Goal: Task Accomplishment & Management: Complete application form

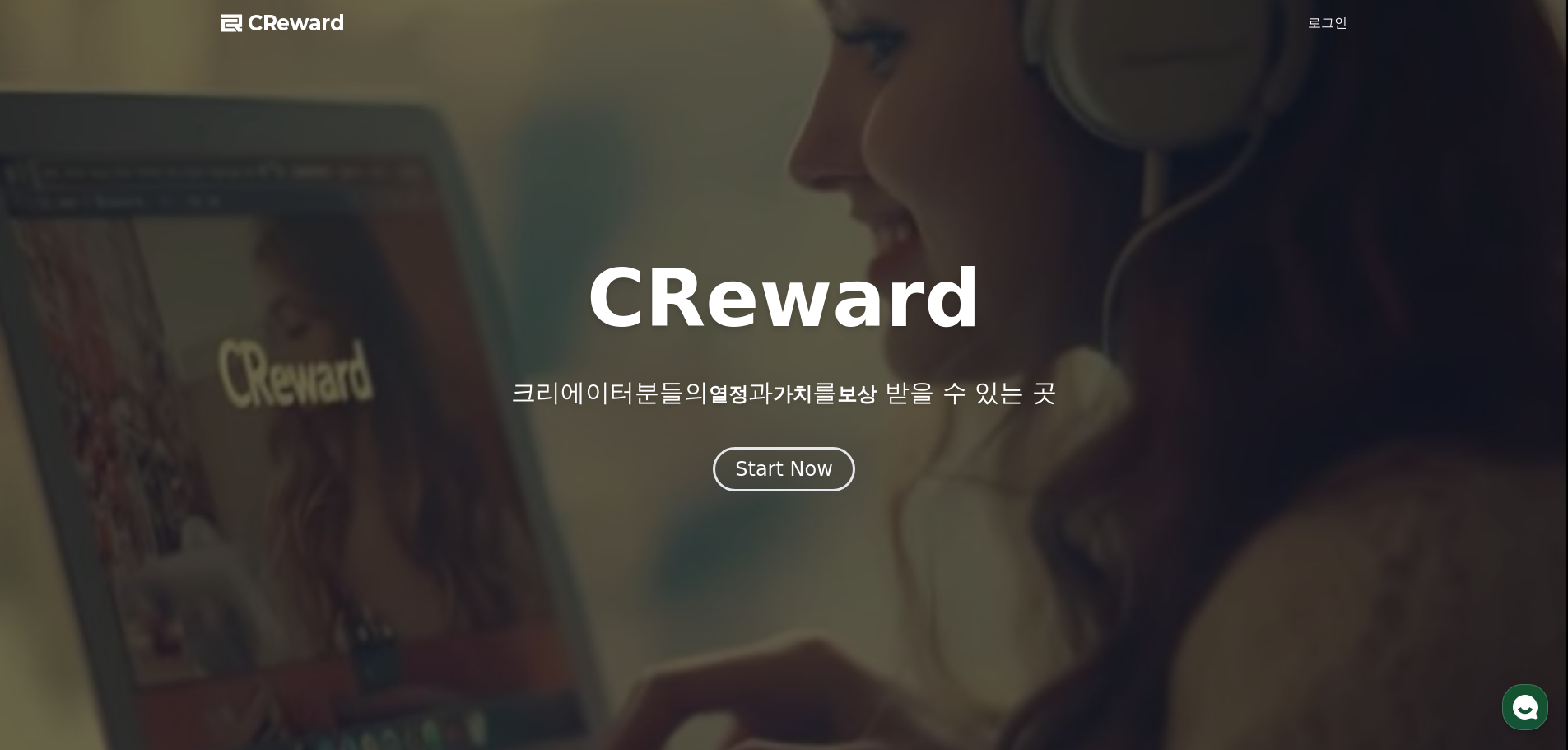
drag, startPoint x: 0, startPoint y: 0, endPoint x: 1331, endPoint y: 25, distance: 1331.2
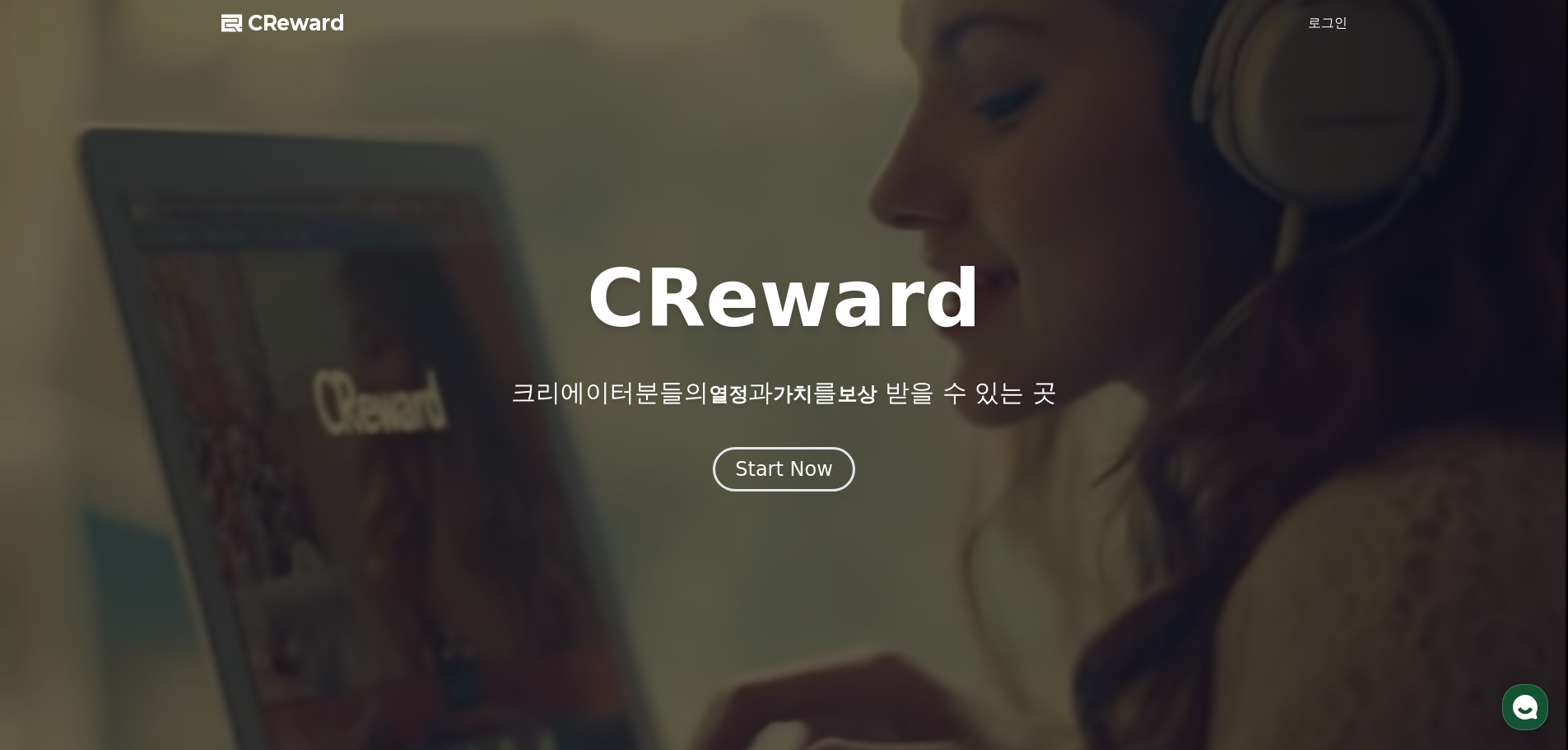
click at [1331, 25] on link "로그인" at bounding box center [1327, 23] width 39 height 20
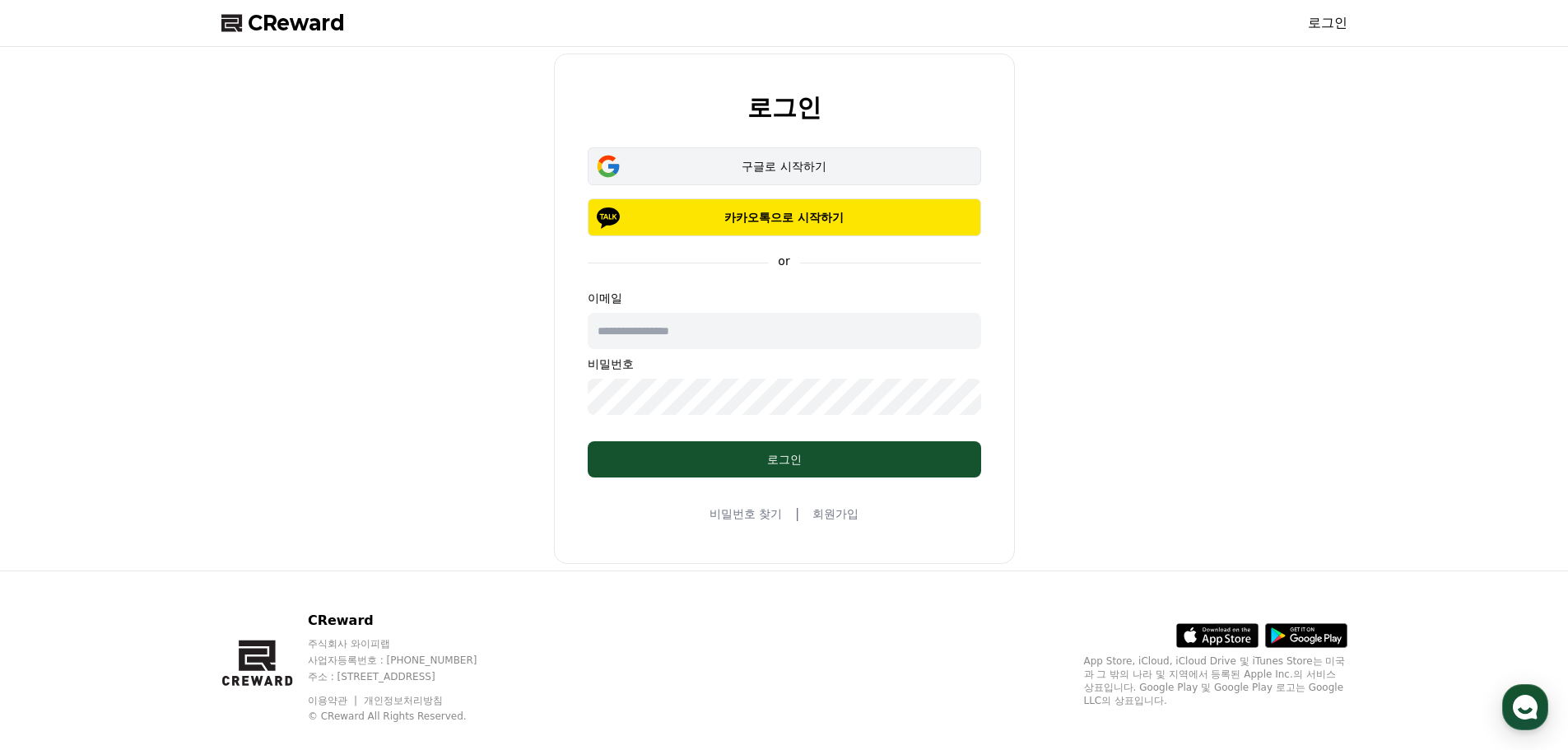
click at [818, 175] on button "구글로 시작하기" at bounding box center [785, 166] width 394 height 38
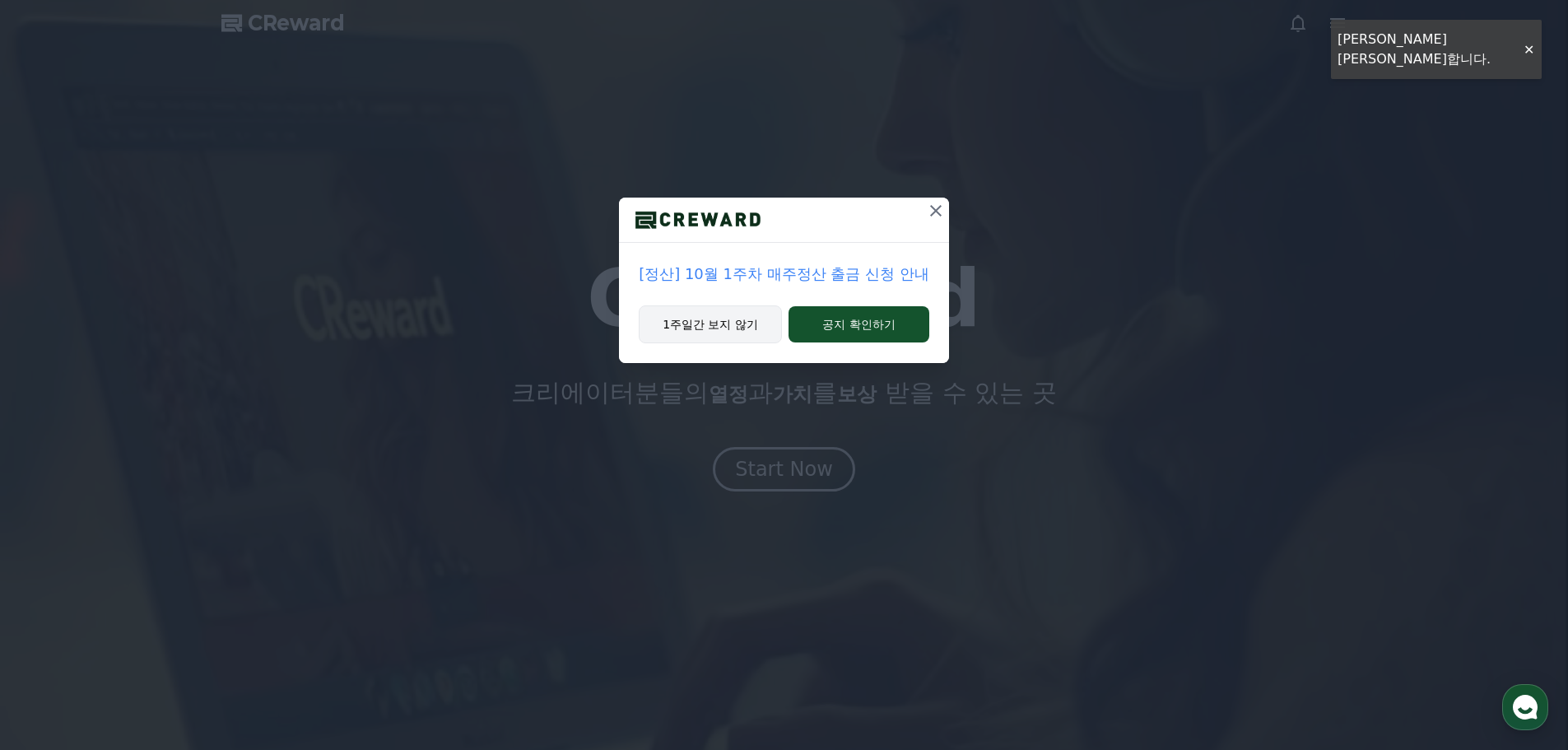
click at [706, 326] on button "1주일간 보지 않기" at bounding box center [710, 324] width 143 height 38
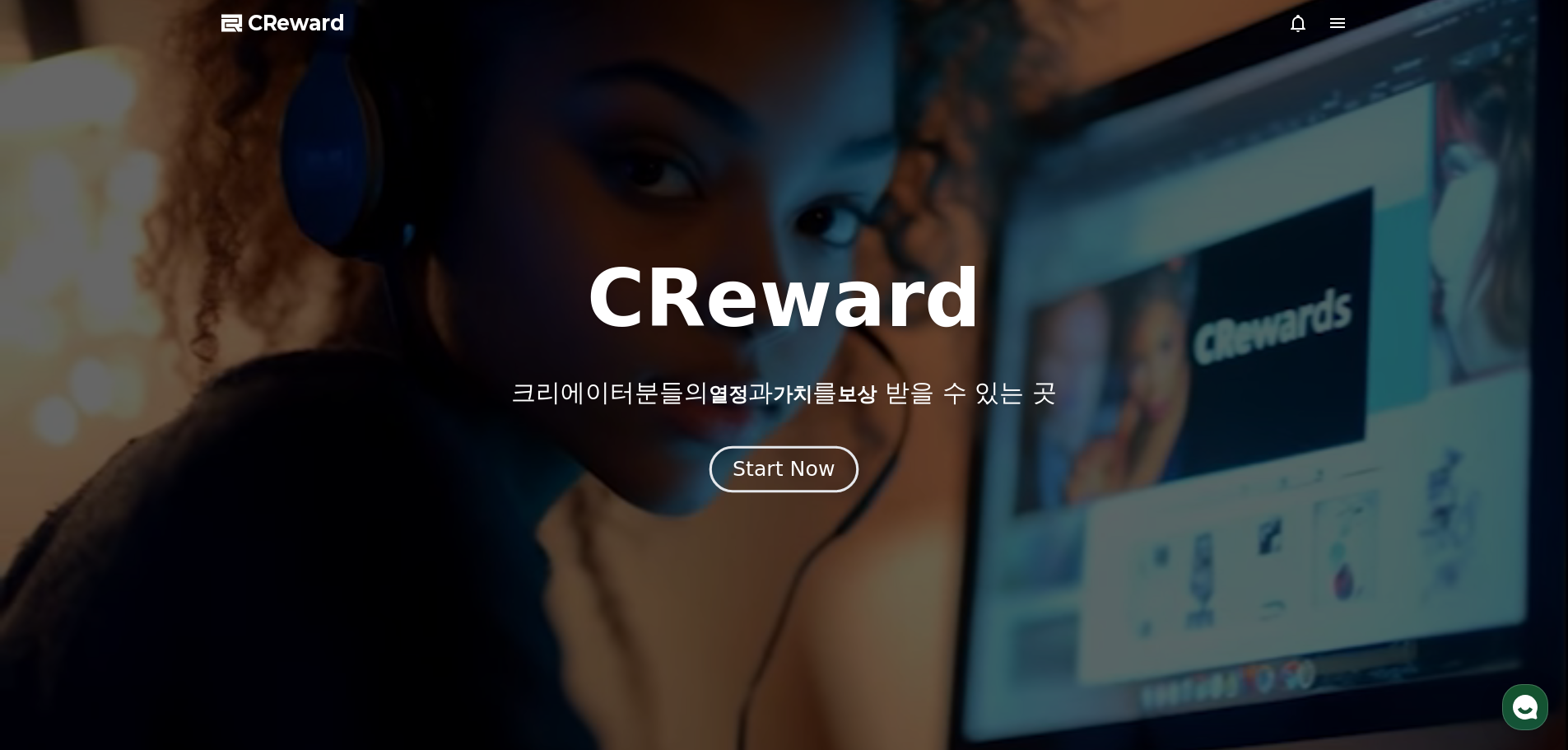
click at [799, 482] on div "Start Now" at bounding box center [783, 469] width 102 height 28
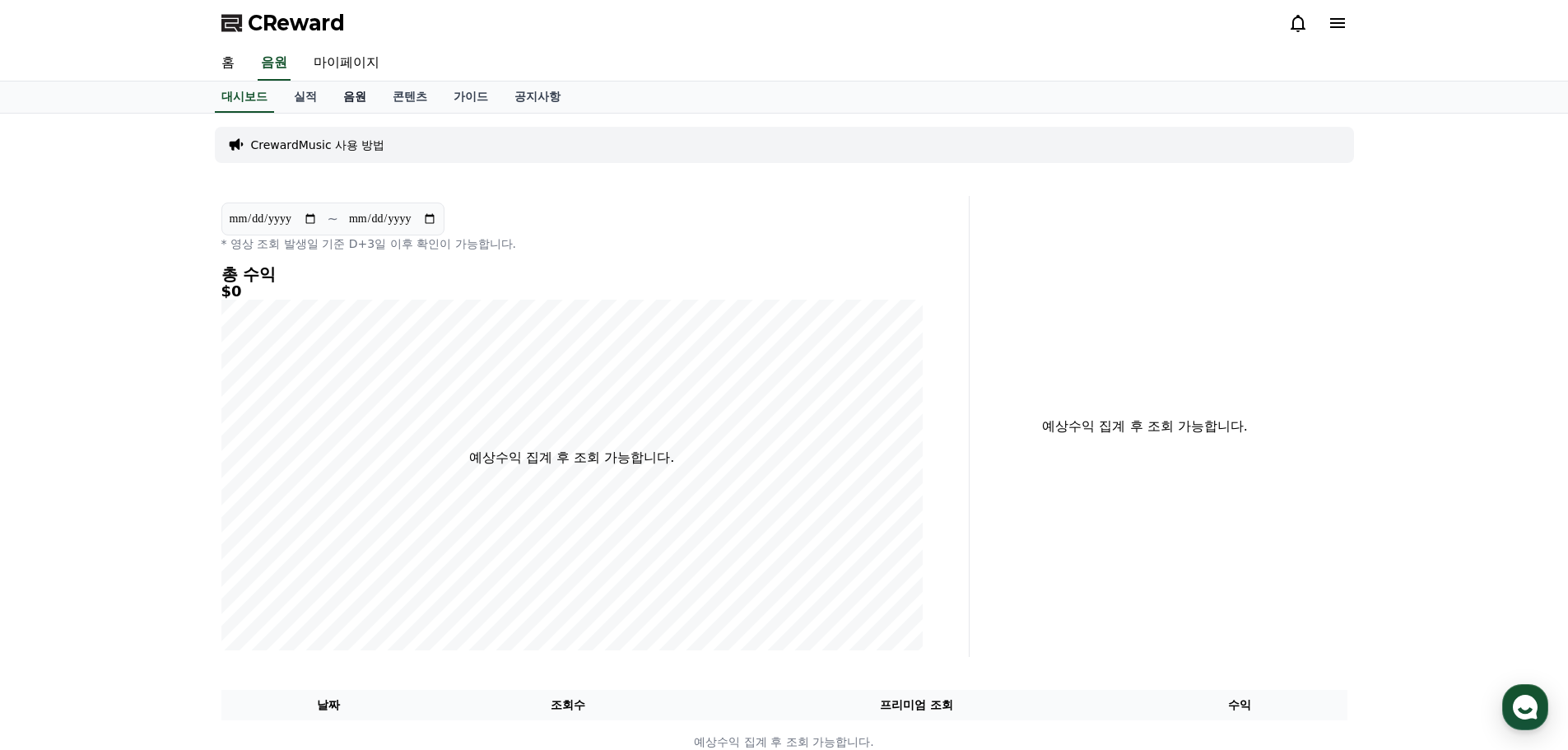
click at [349, 94] on link "음원" at bounding box center [355, 96] width 49 height 31
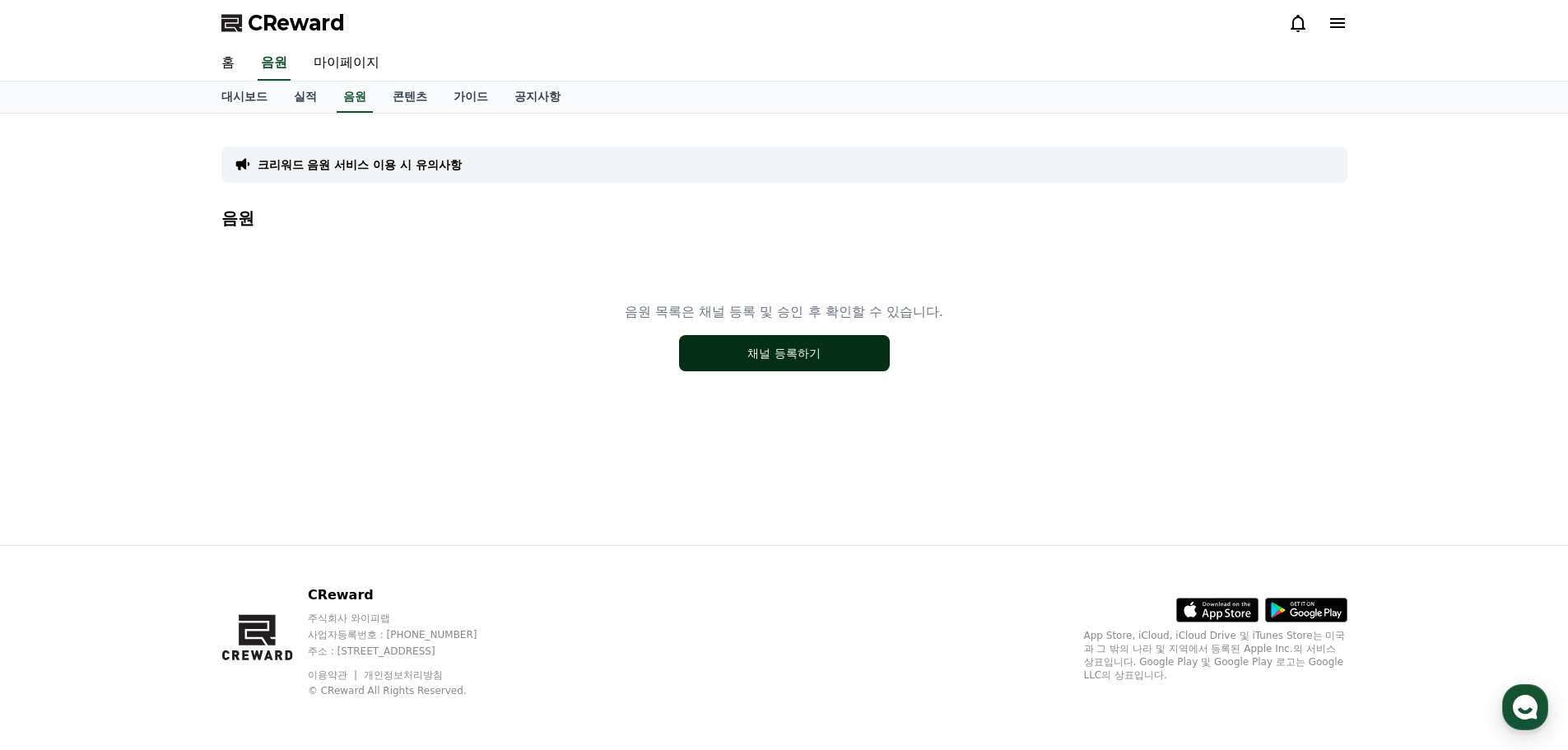
click at [838, 365] on button "채널 등록하기" at bounding box center [784, 353] width 211 height 37
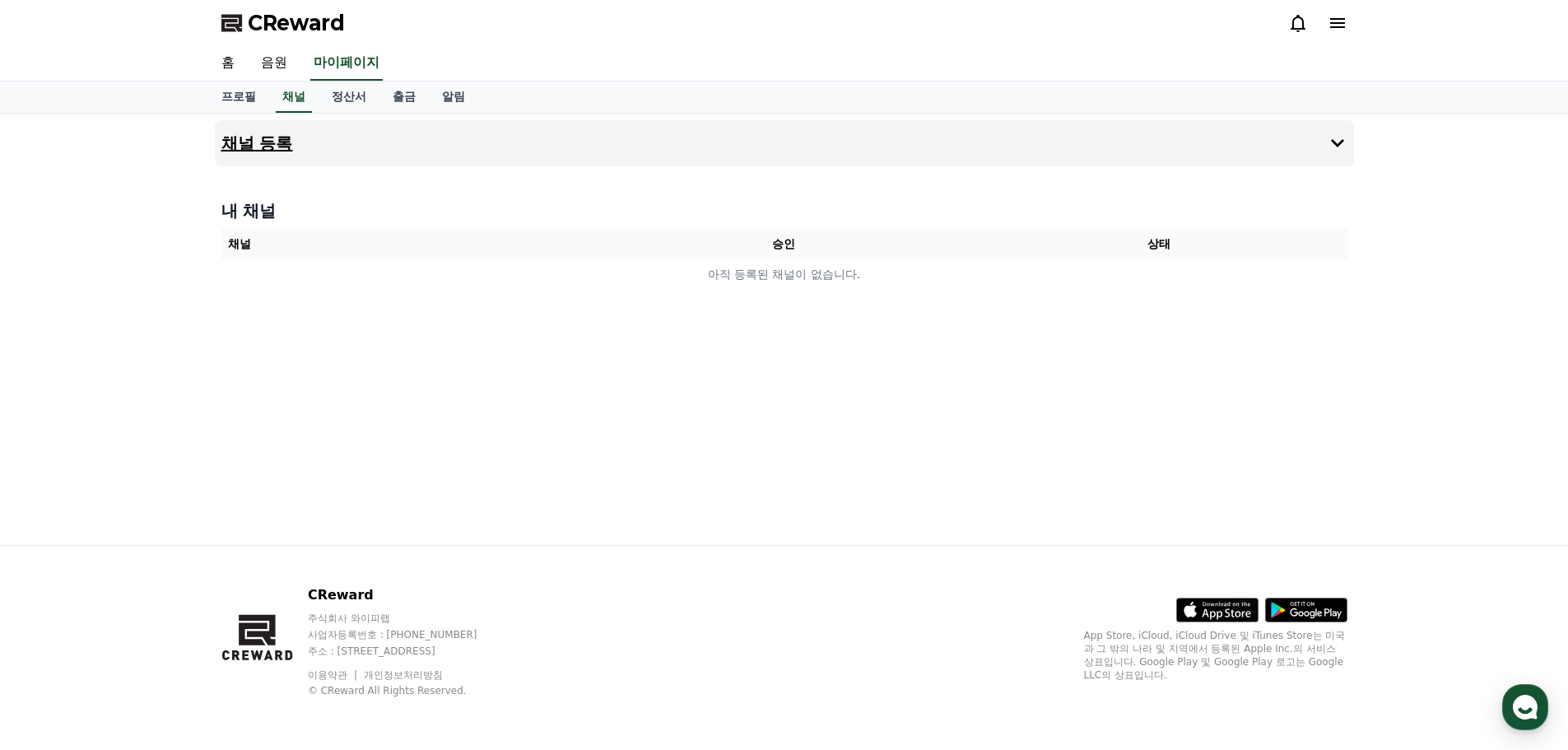
click at [290, 130] on button "채널 등록" at bounding box center [784, 143] width 1139 height 46
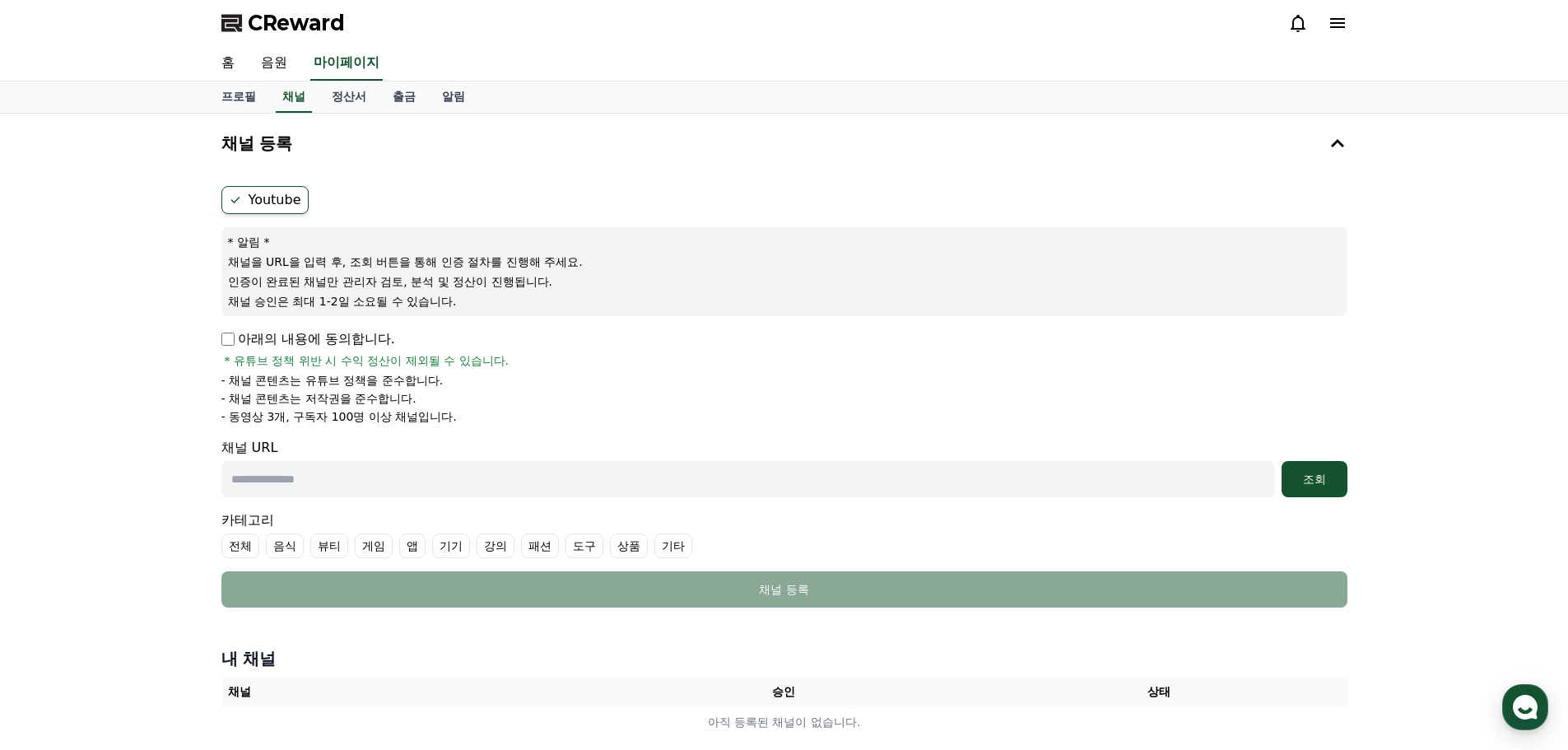
click at [255, 209] on label "Youtube" at bounding box center [265, 200] width 87 height 28
click at [238, 200] on icon at bounding box center [235, 200] width 13 height 13
click at [886, 486] on input "text" at bounding box center [748, 478] width 1054 height 37
paste input "**********"
type input "**********"
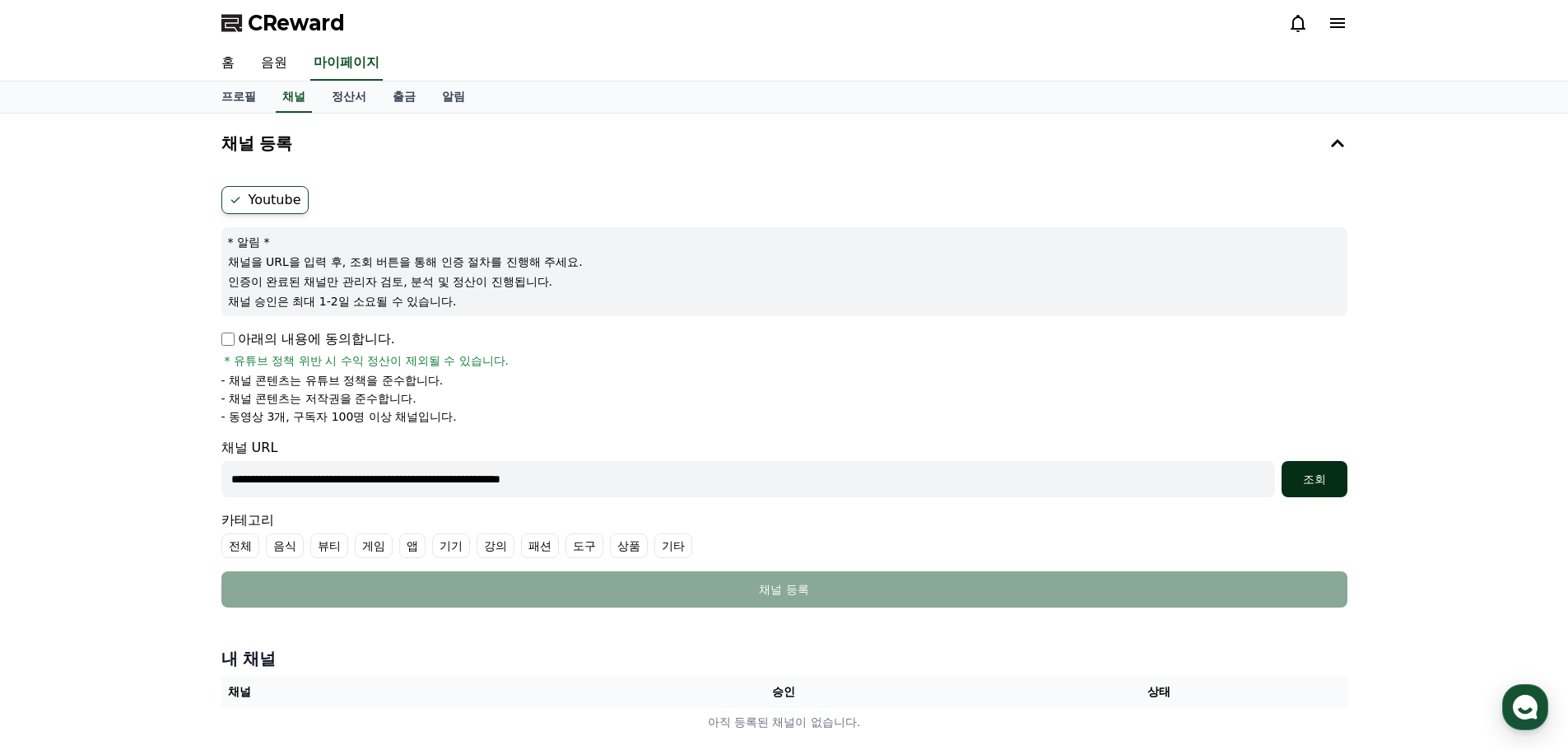
click at [1296, 480] on div "조회" at bounding box center [1314, 479] width 53 height 16
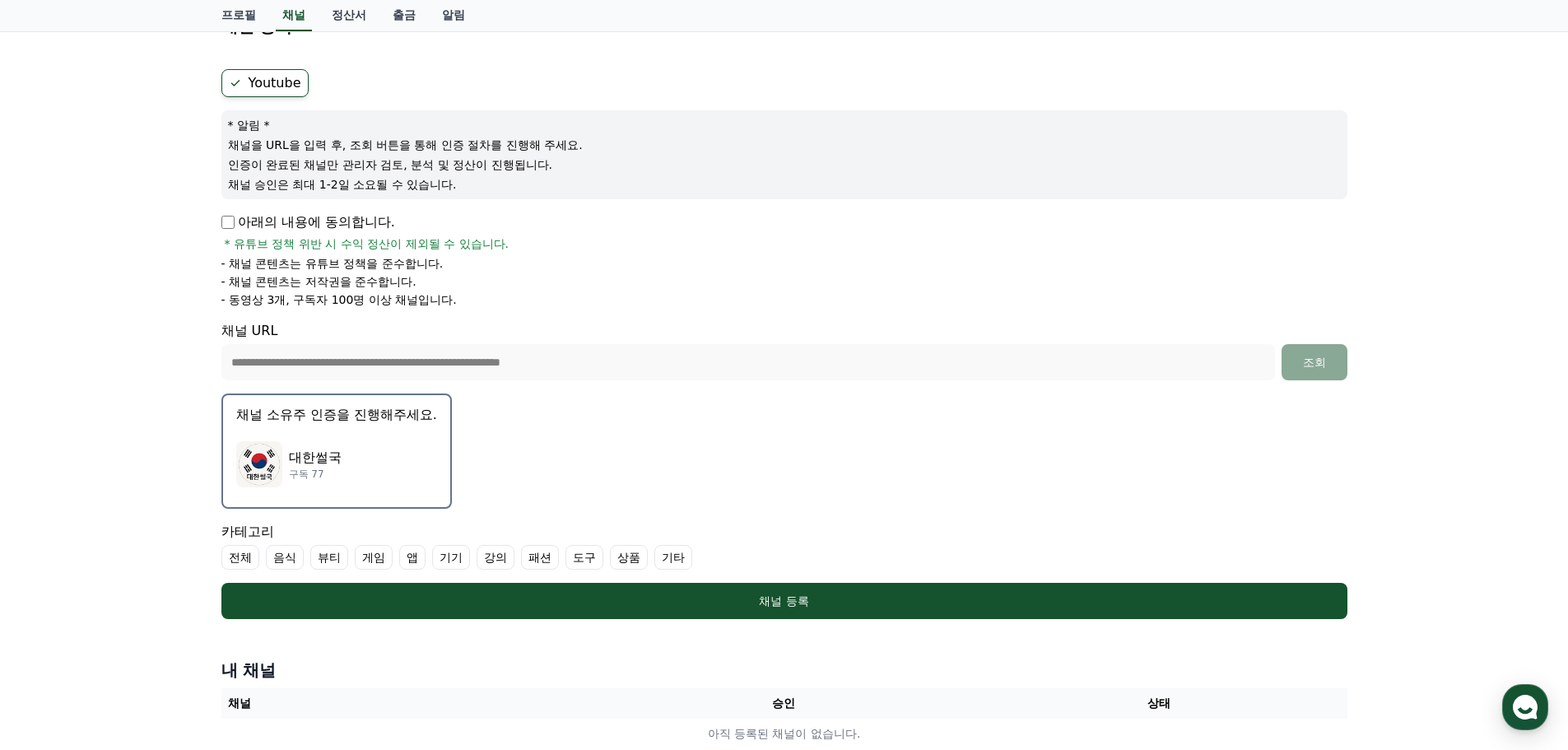
scroll to position [165, 0]
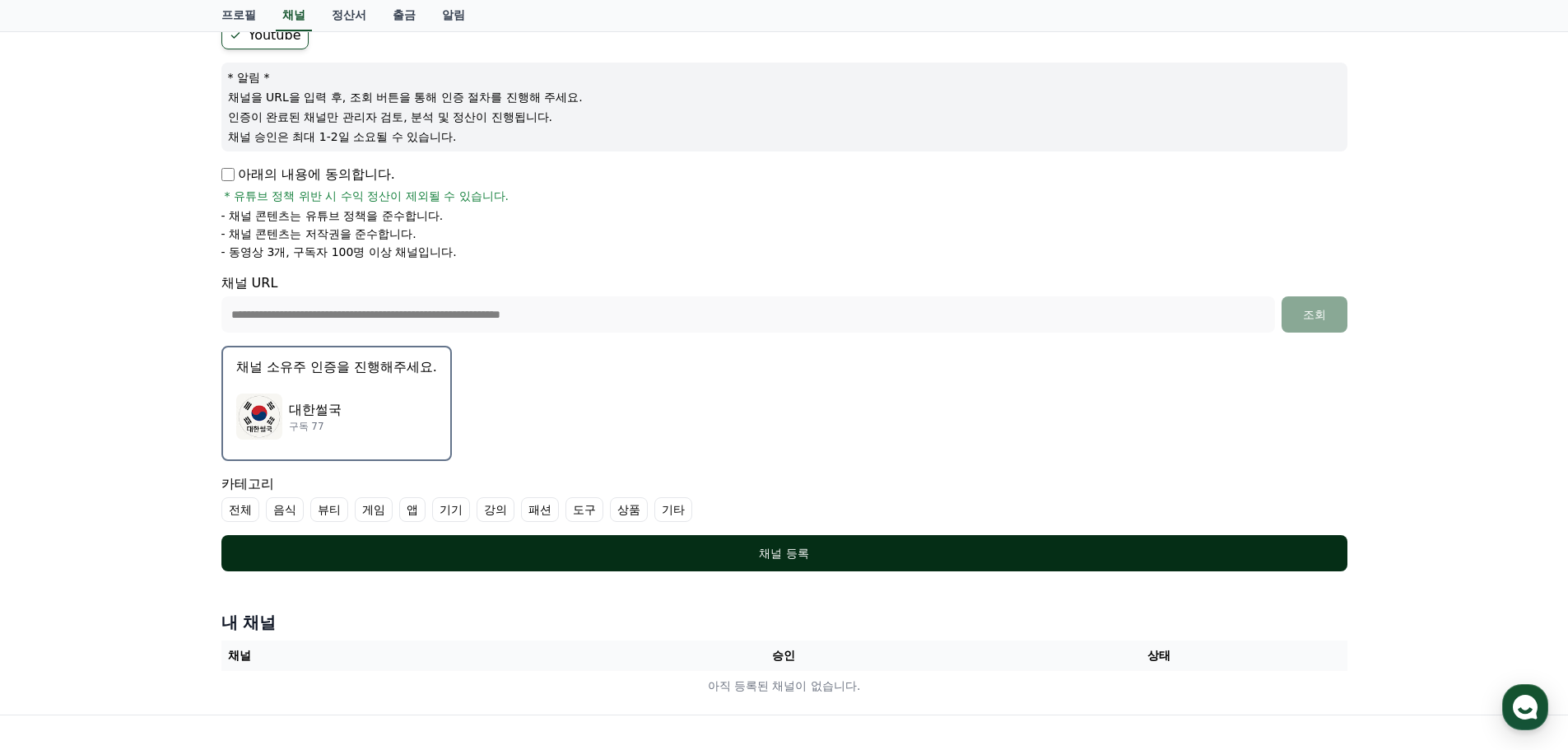
click at [718, 547] on div "채널 등록" at bounding box center [785, 553] width 1060 height 16
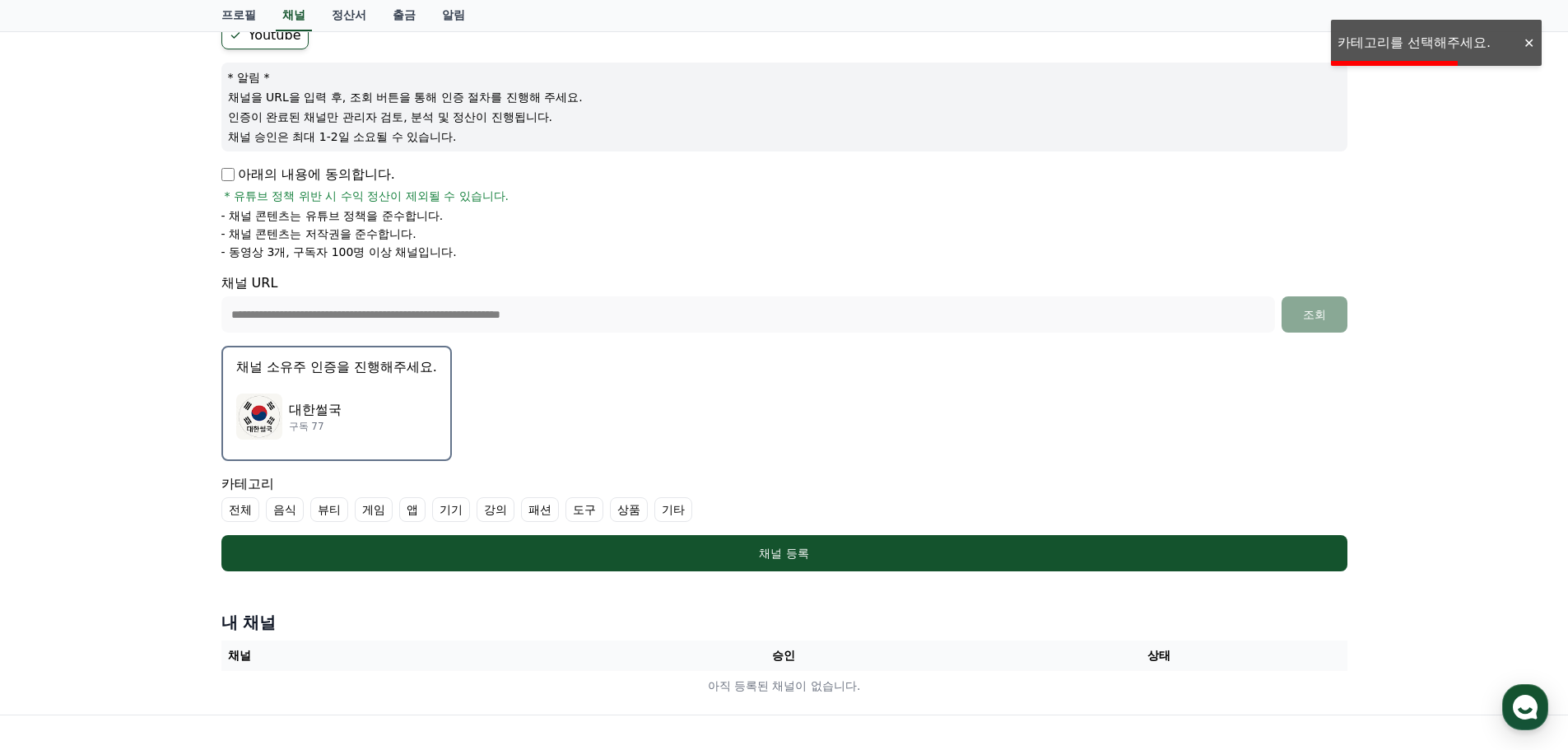
click at [667, 510] on label "기타" at bounding box center [674, 510] width 38 height 25
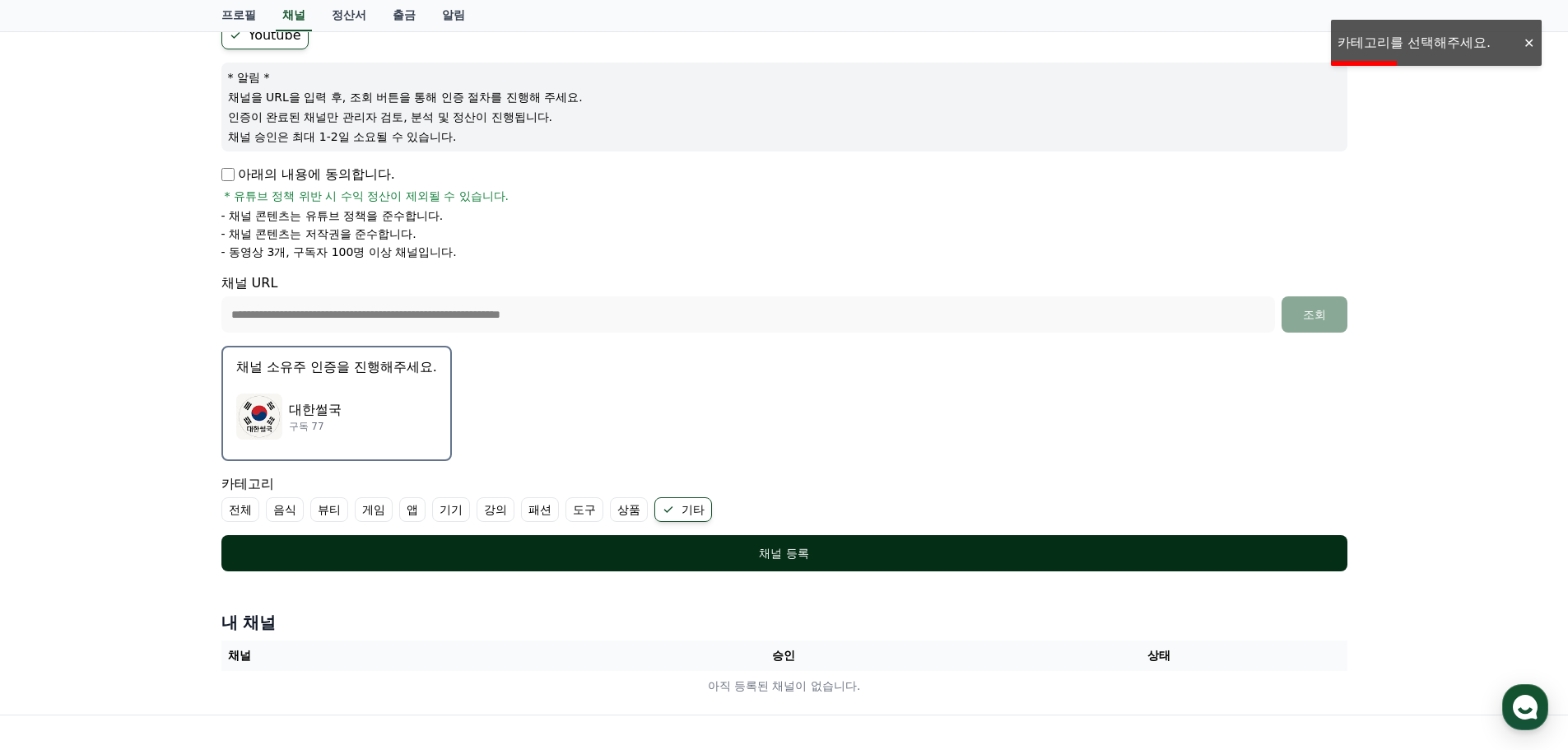
click at [749, 552] on div "채널 등록" at bounding box center [785, 553] width 1060 height 16
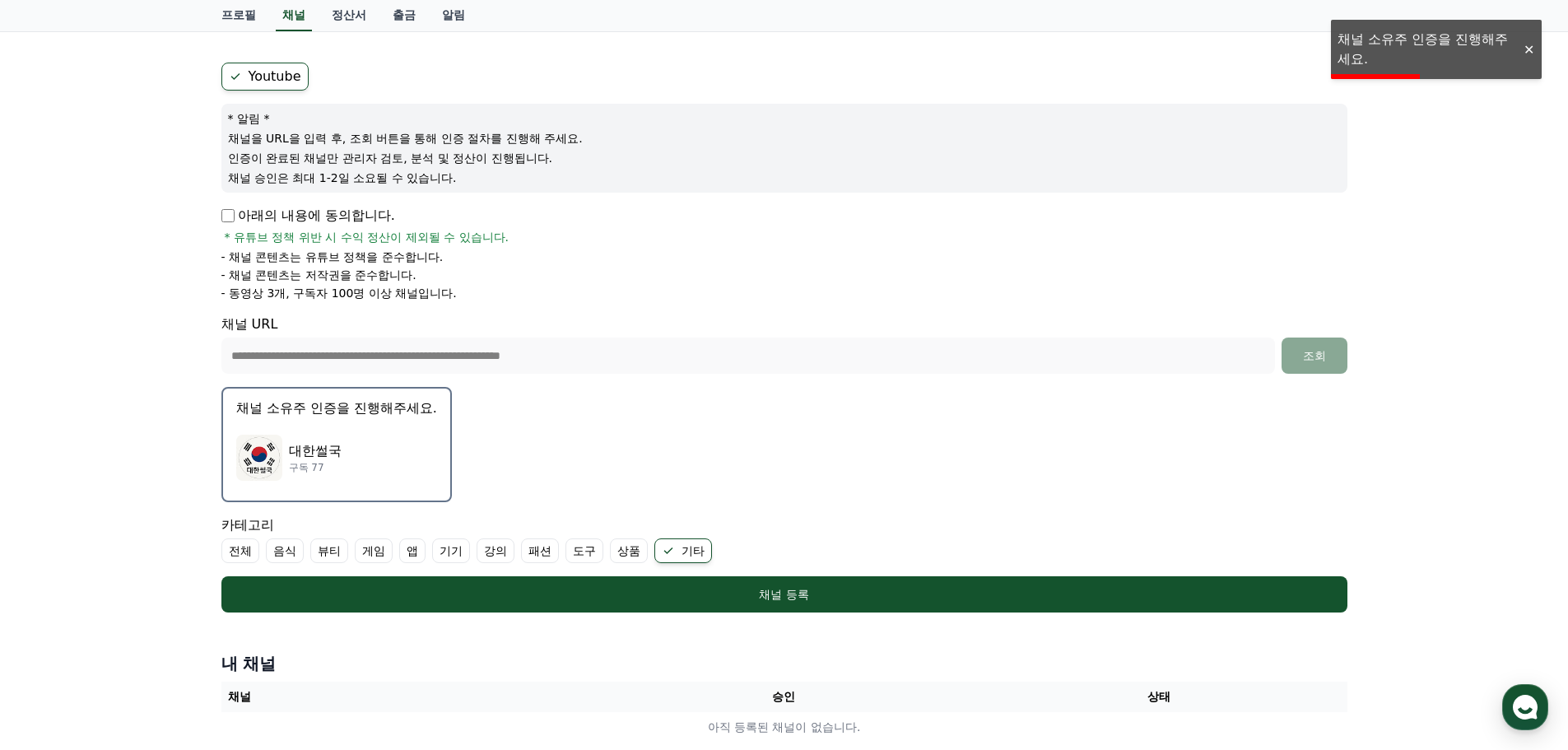
scroll to position [0, 0]
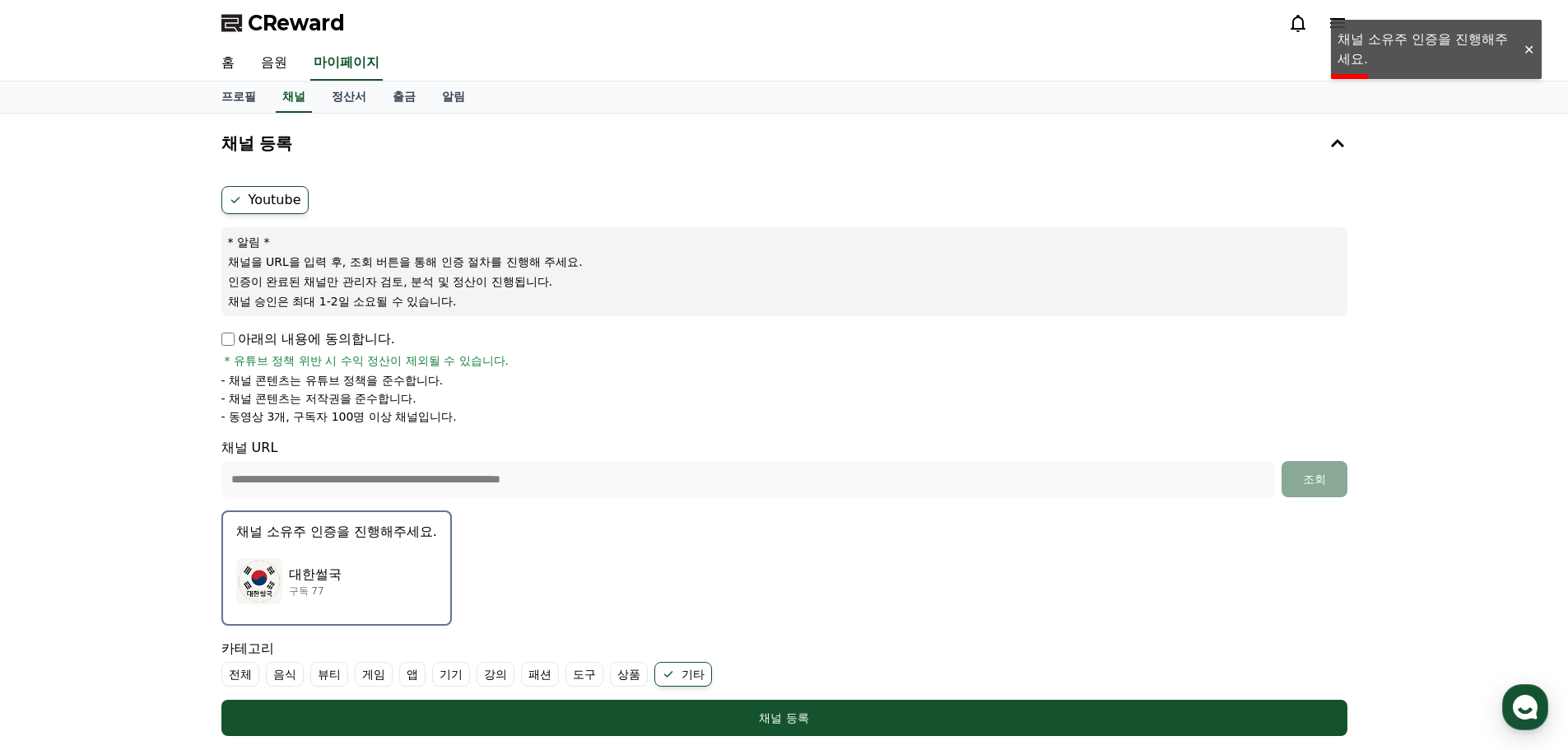
click at [244, 194] on label "Youtube" at bounding box center [265, 200] width 87 height 28
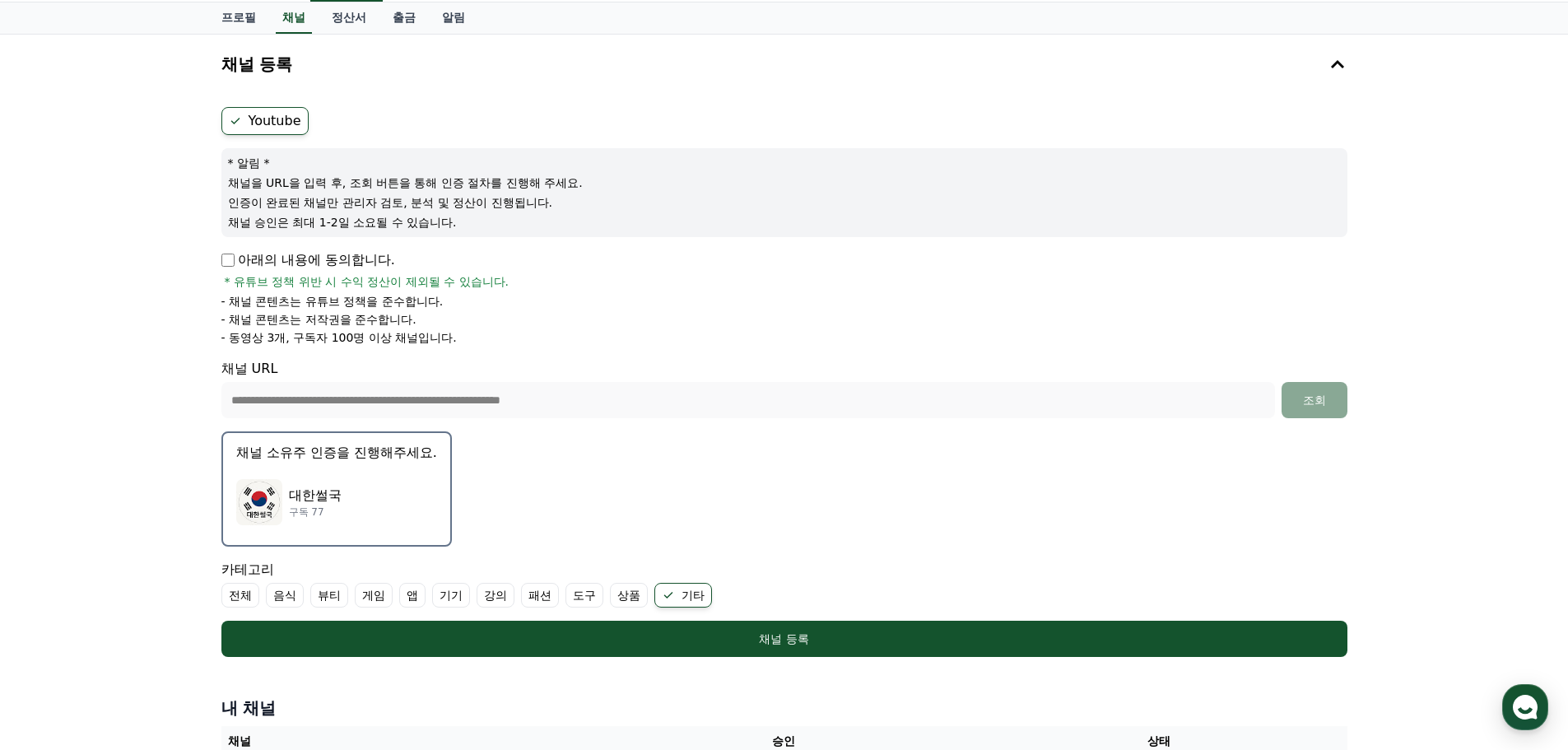
scroll to position [82, 0]
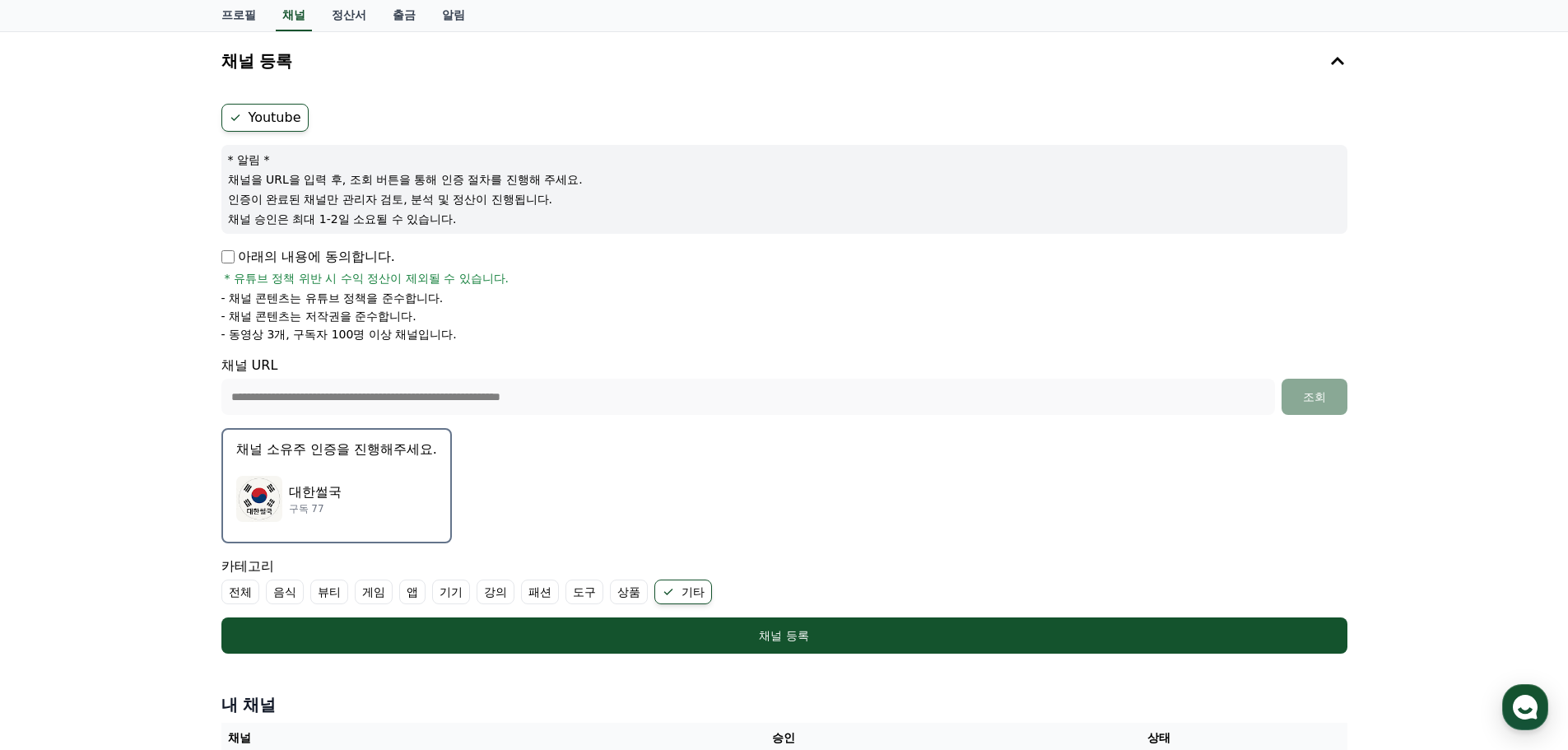
click at [301, 441] on p "채널 소유주 인증을 진행해주세요." at bounding box center [336, 449] width 200 height 20
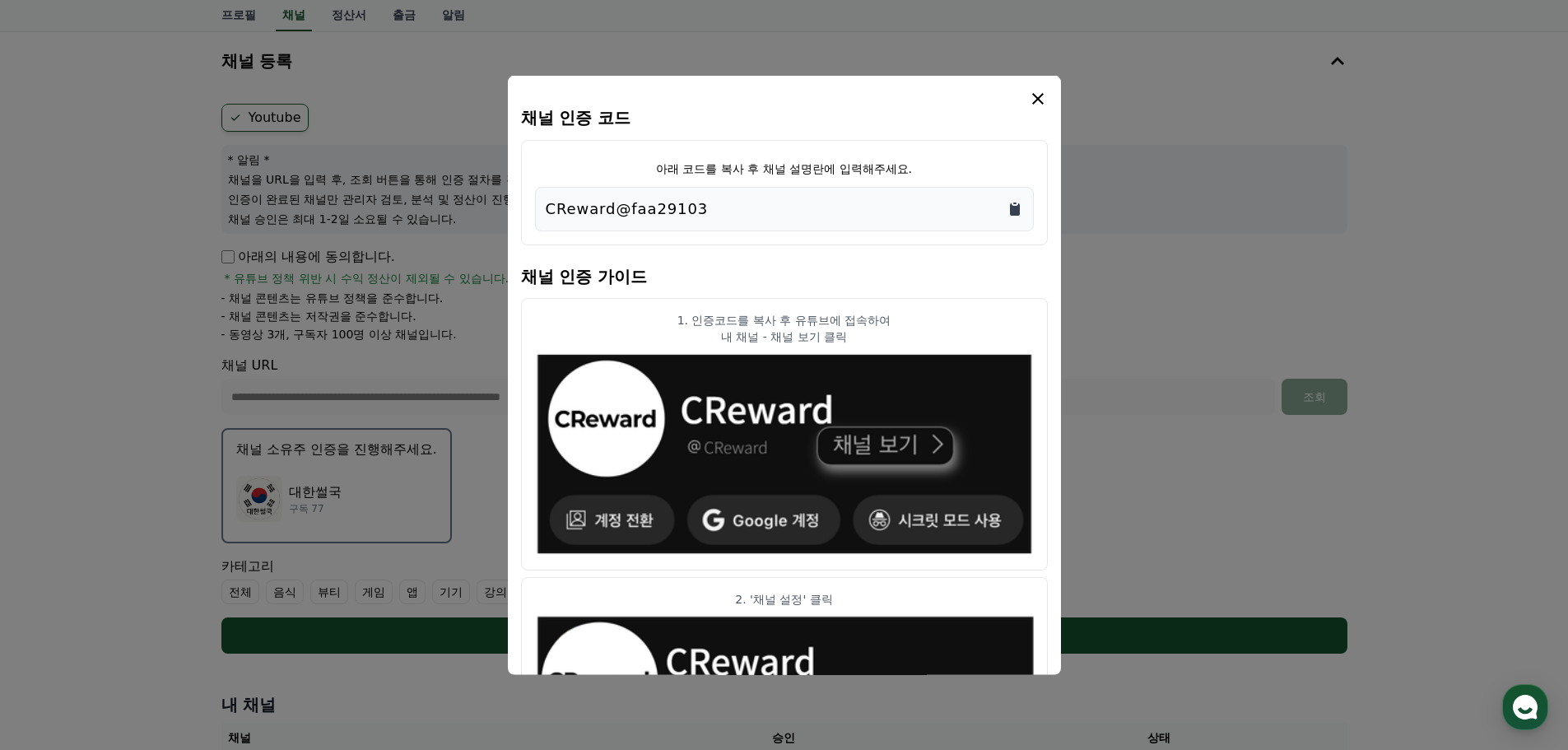
click at [1013, 205] on icon "Copy to clipboard" at bounding box center [1015, 208] width 10 height 12
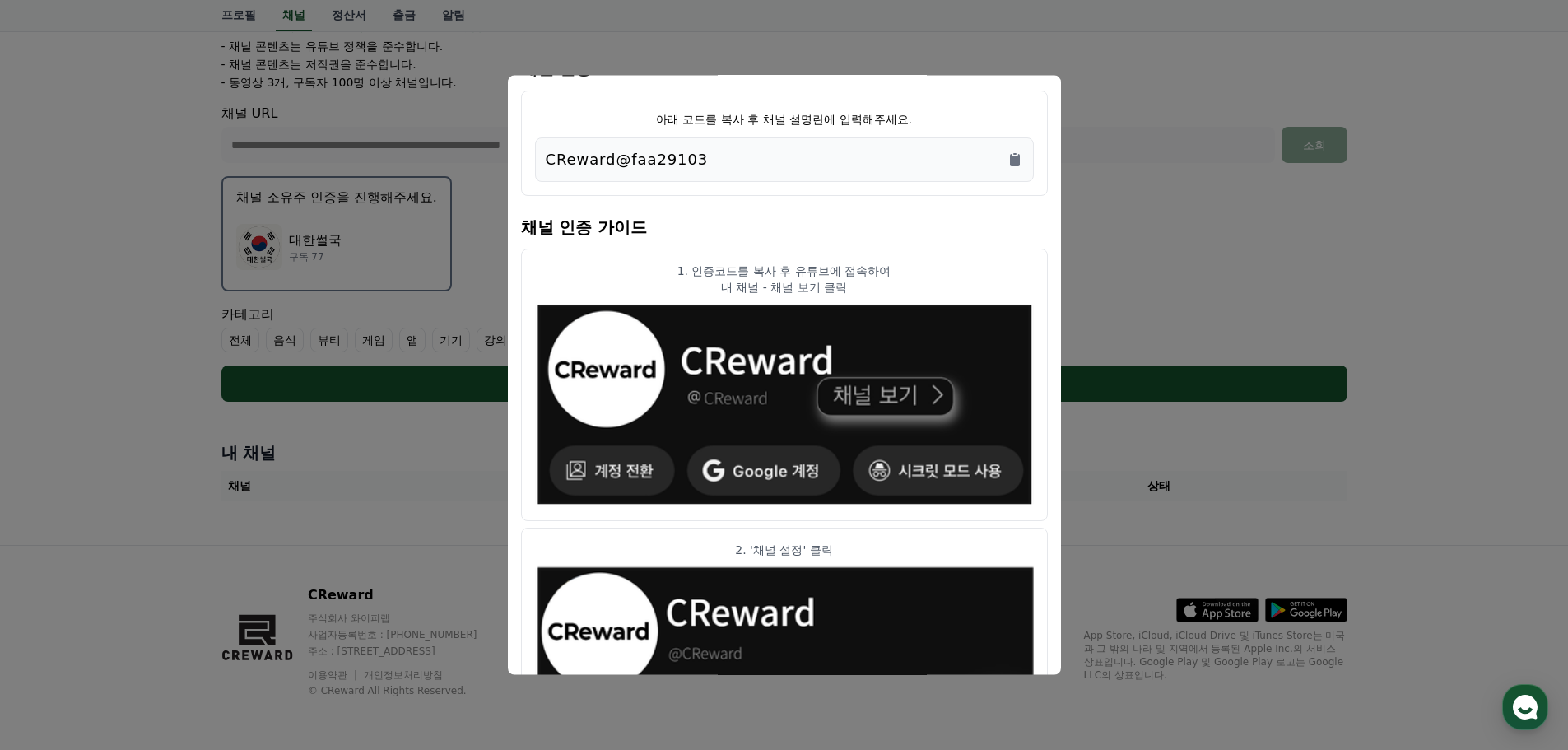
scroll to position [0, 0]
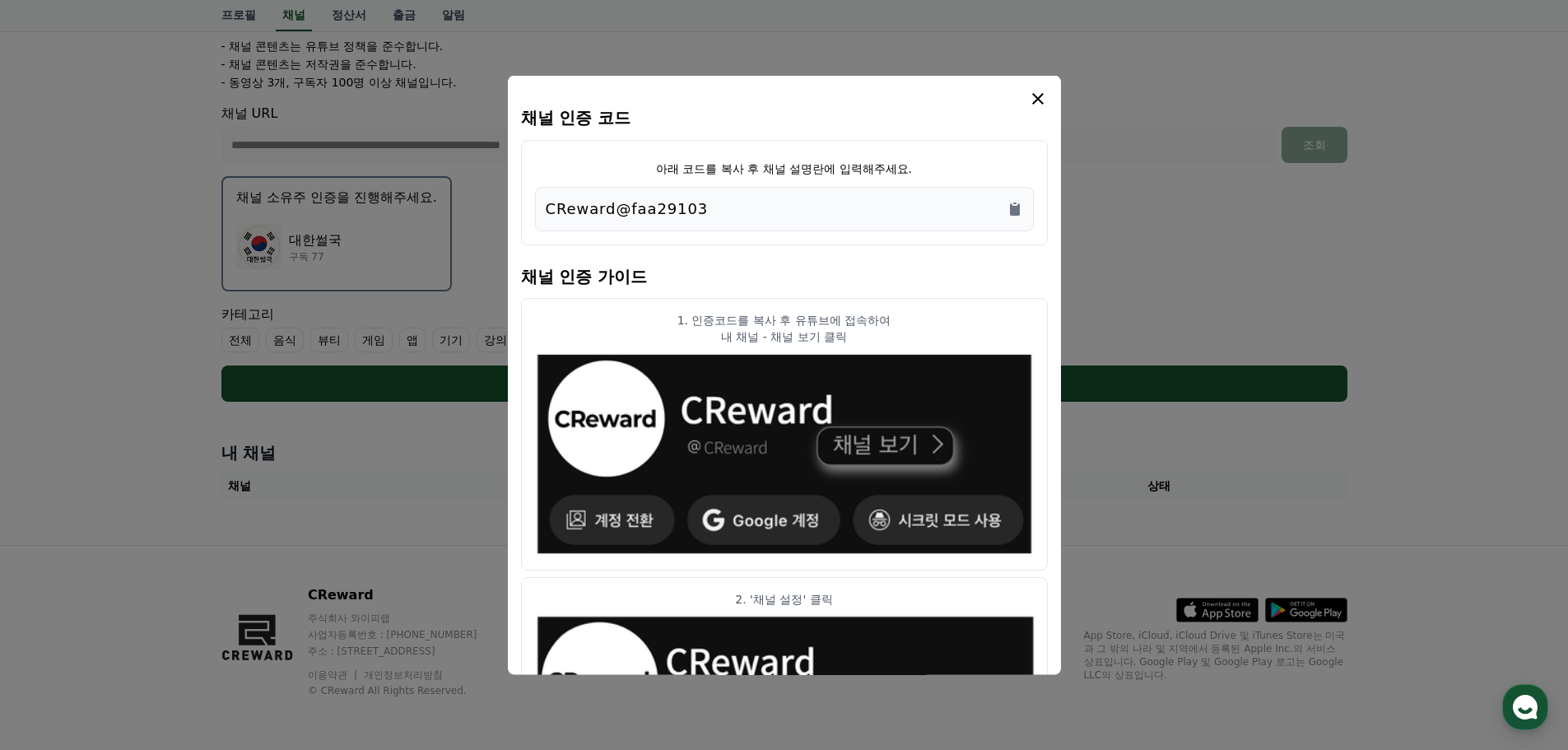
click at [1033, 93] on icon "modal" at bounding box center [1038, 98] width 20 height 20
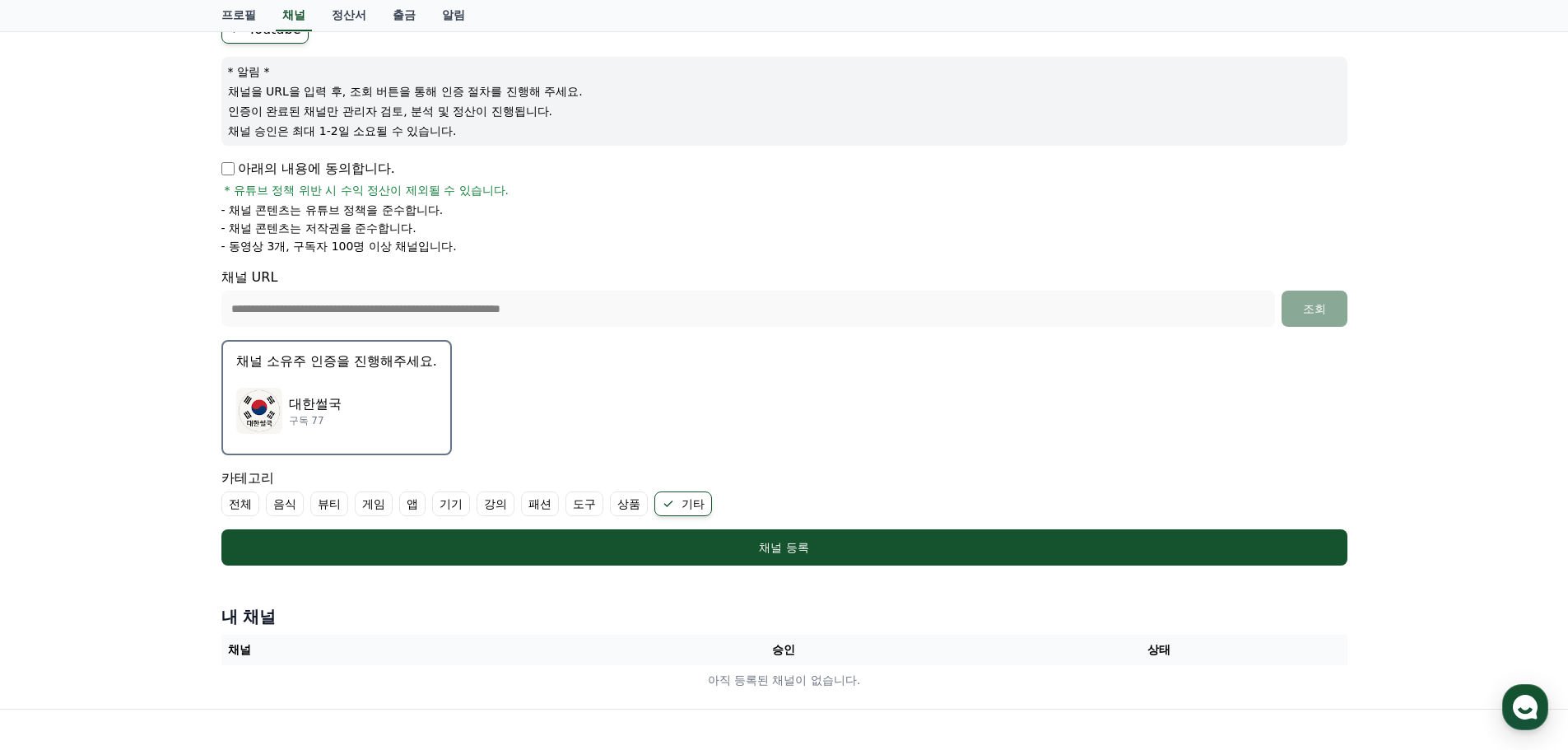
scroll to position [169, 0]
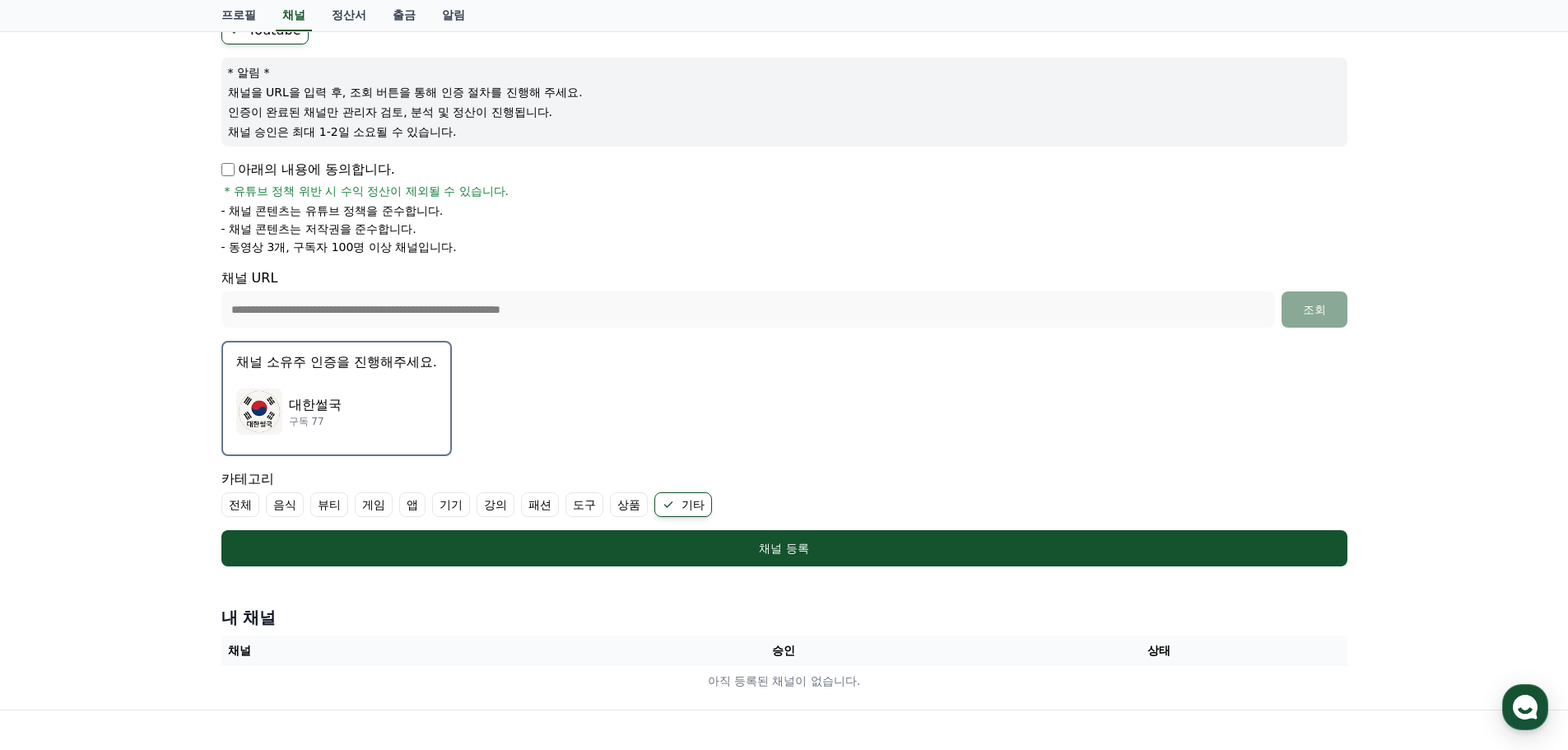
click at [371, 391] on div "대한썰국 구독 77" at bounding box center [336, 412] width 200 height 66
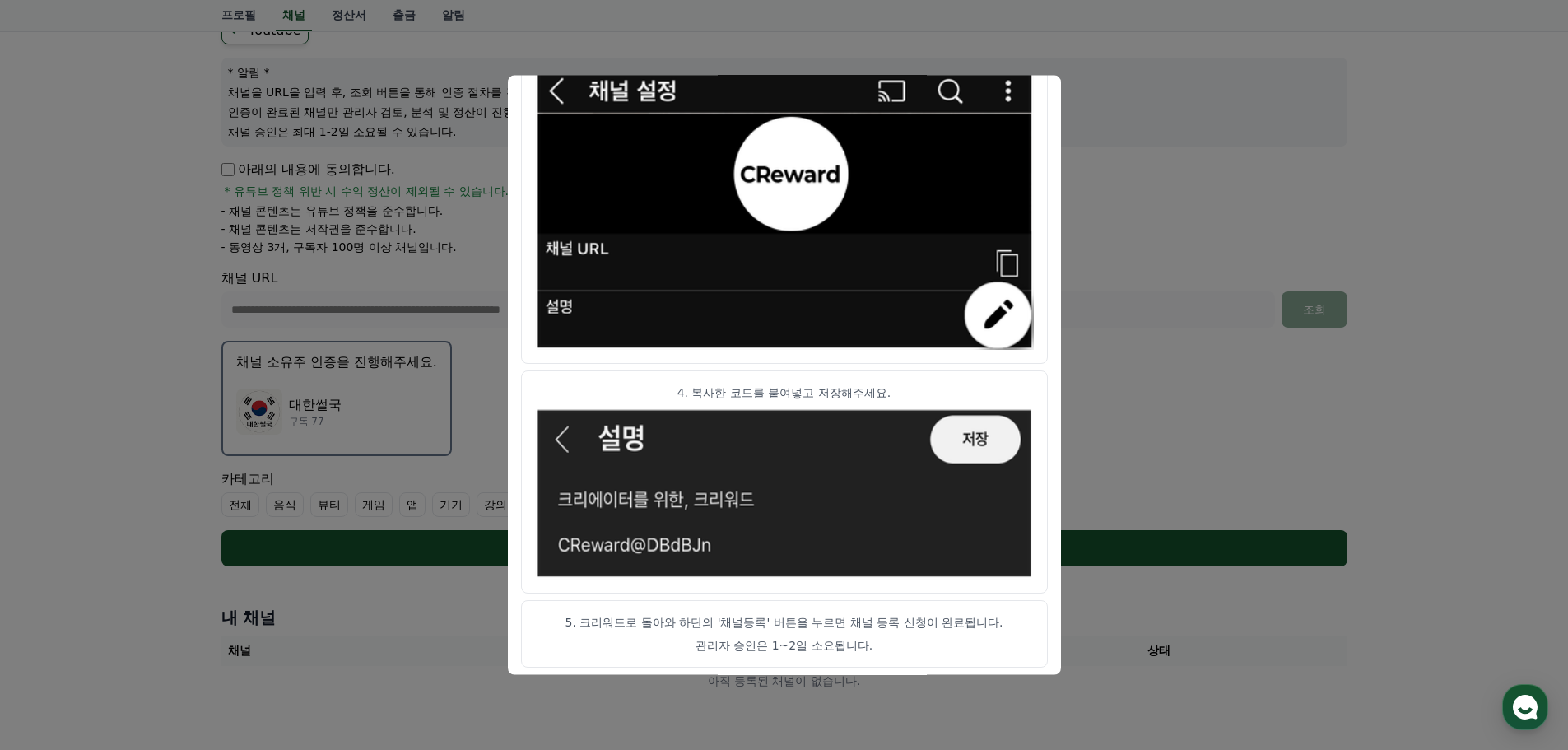
scroll to position [820, 0]
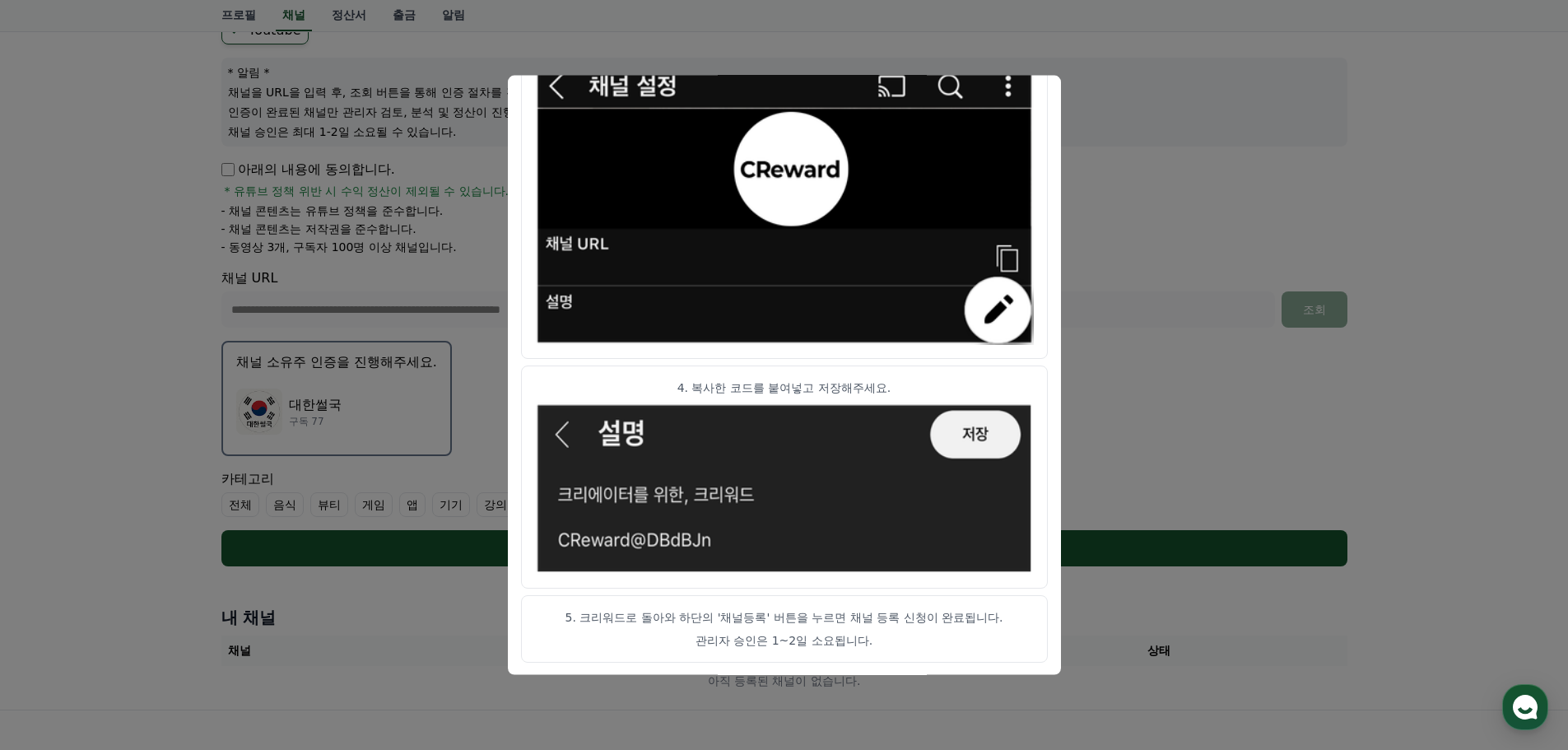
click at [1177, 146] on button "close modal" at bounding box center [784, 375] width 1568 height 750
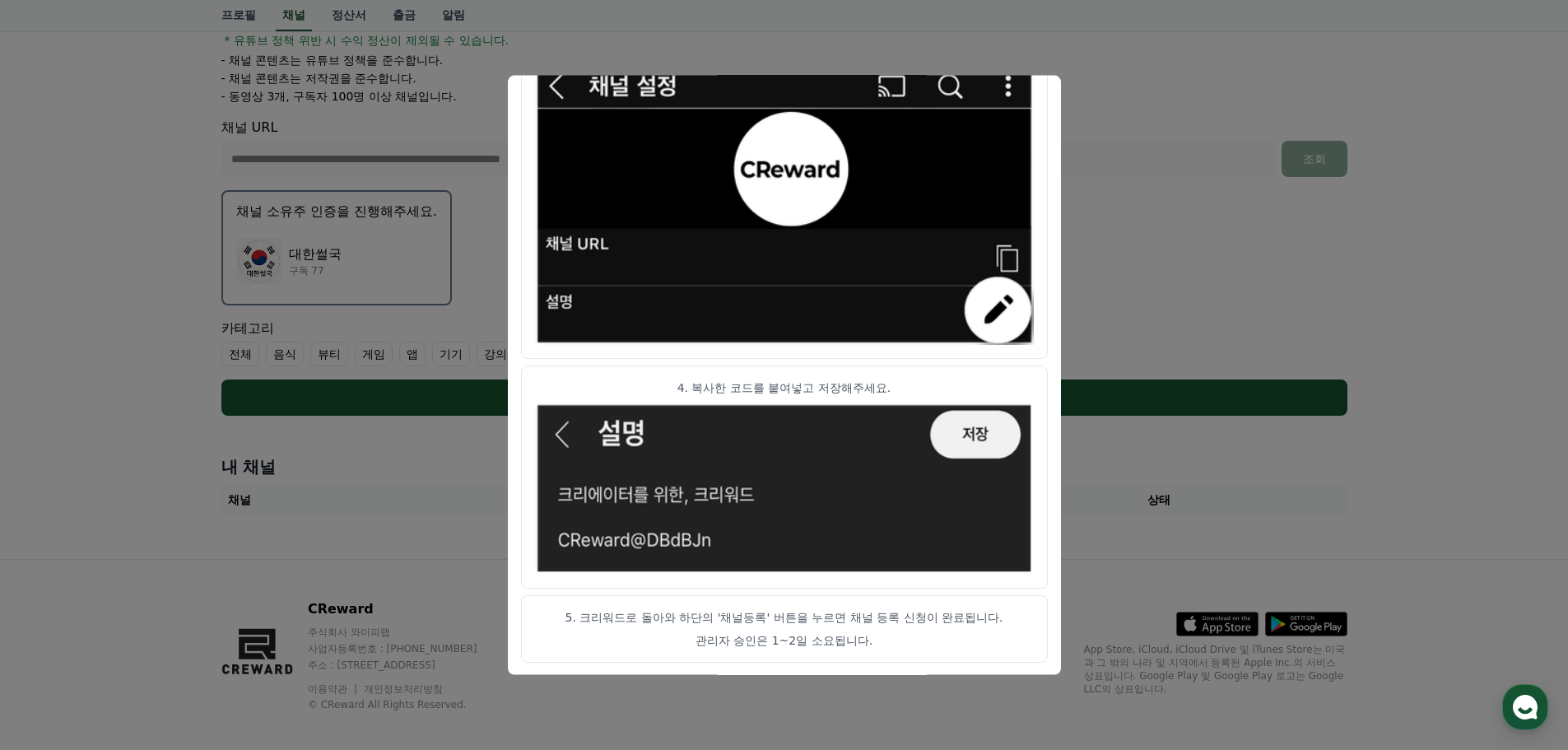
scroll to position [334, 0]
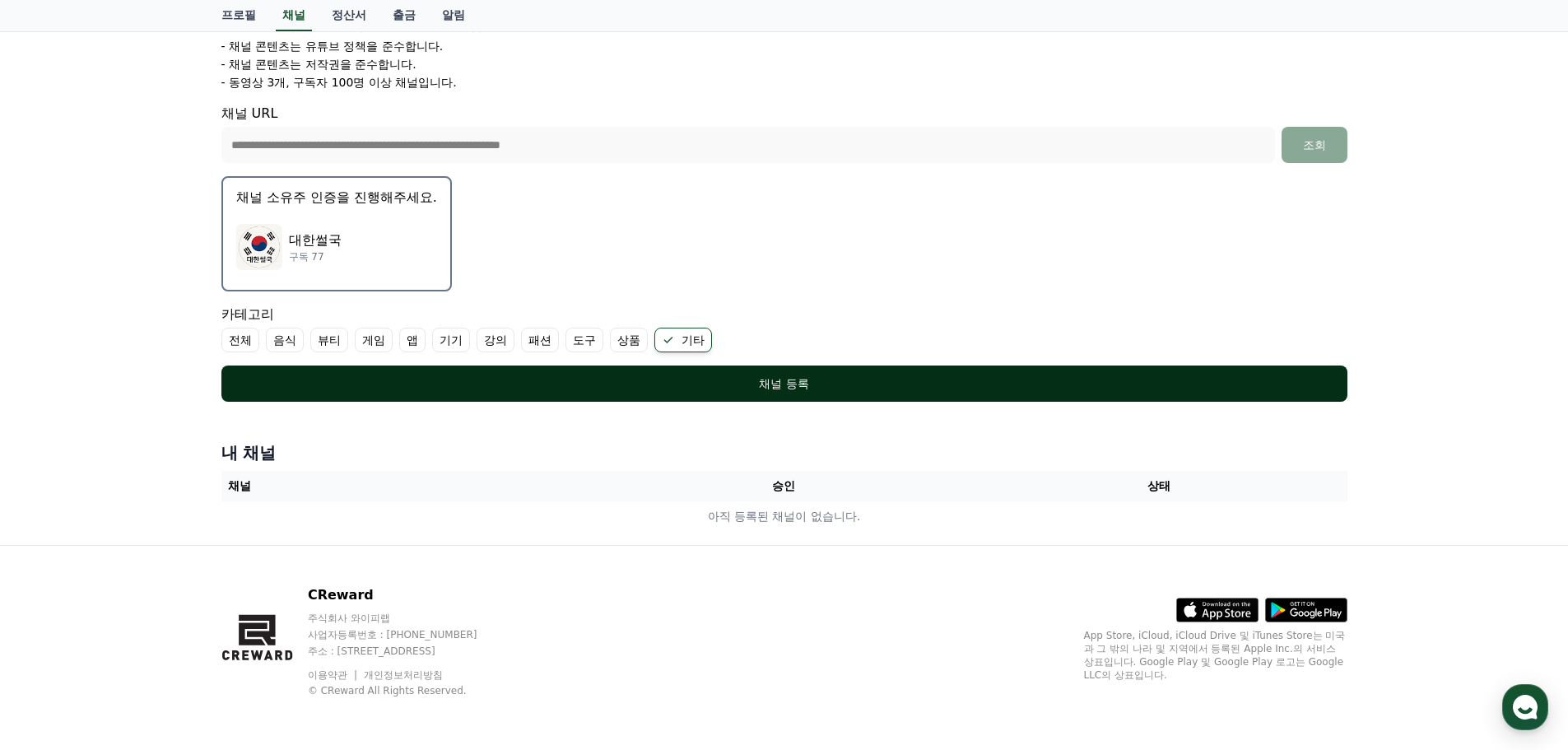
click at [981, 381] on div "채널 등록" at bounding box center [785, 383] width 1060 height 16
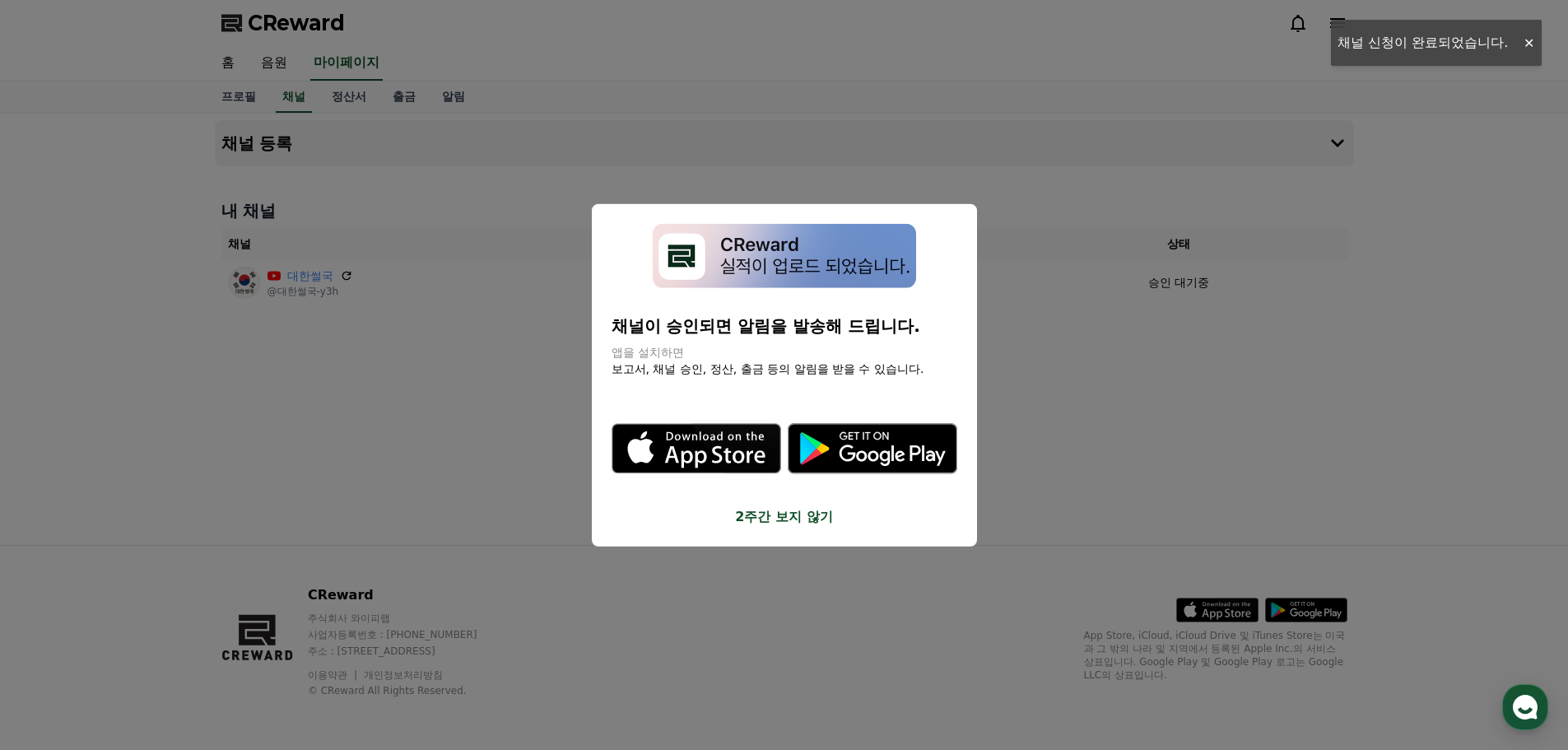
click at [426, 479] on button "close modal" at bounding box center [784, 375] width 1568 height 750
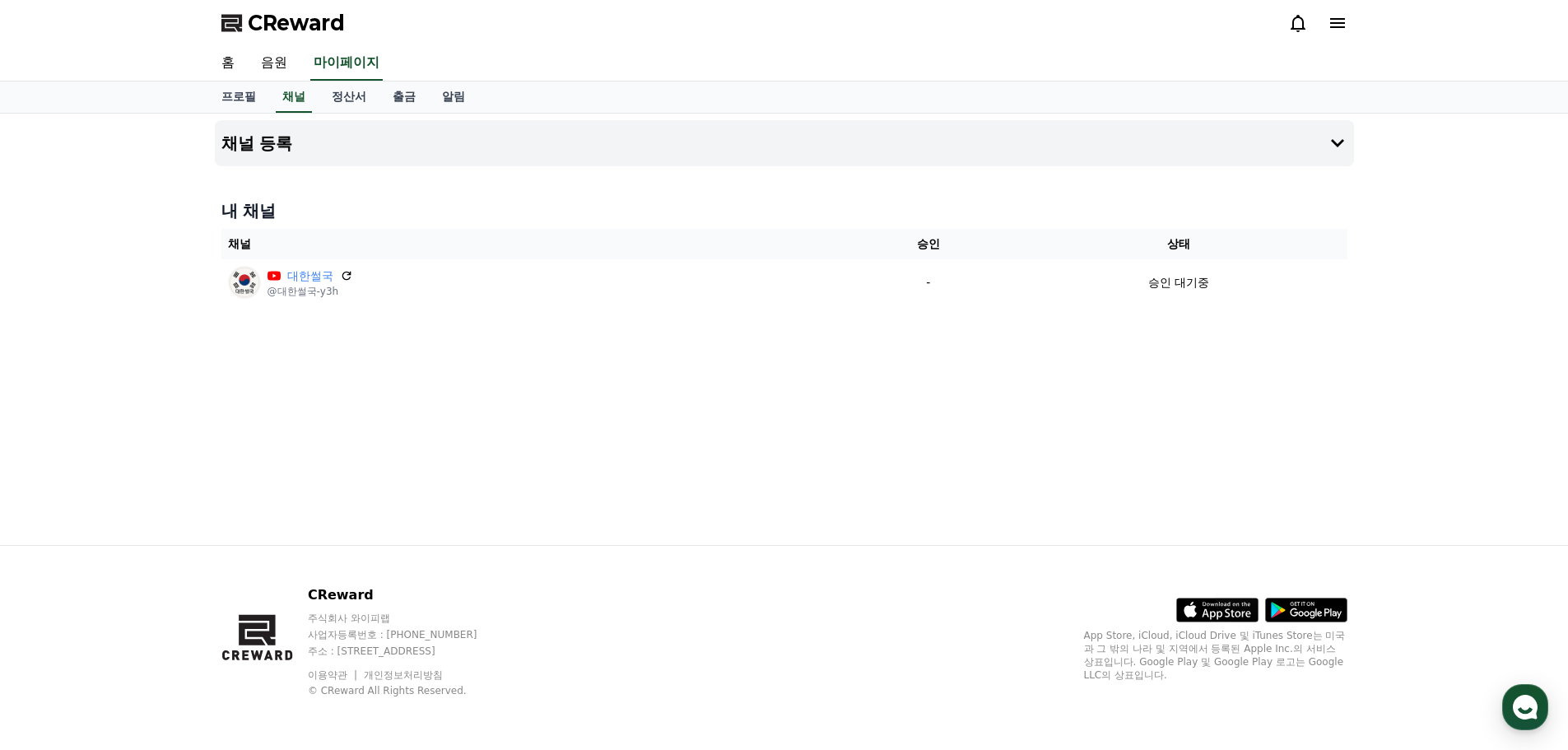
click at [455, 447] on div "채널 등록 내 채널 채널 승인 상태 대한썰국 @대한썰국-y3h - 승인 대기중" at bounding box center [785, 330] width 1153 height 431
click at [283, 143] on h4 "채널 등록" at bounding box center [257, 143] width 71 height 18
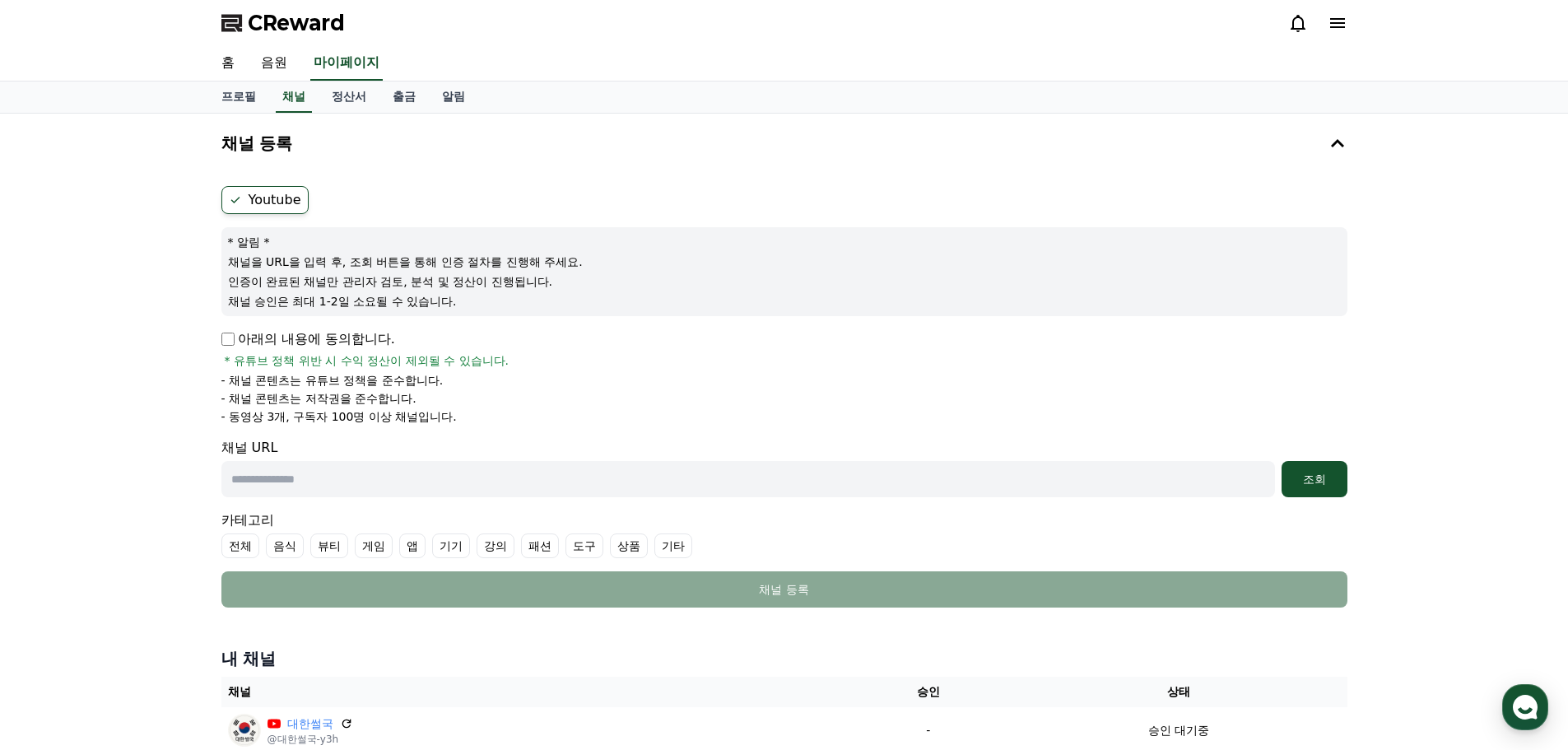
click at [223, 346] on p "아래의 내용에 동의합니다." at bounding box center [308, 339] width 174 height 20
click at [234, 340] on p "아래의 내용에 동의합니다." at bounding box center [308, 339] width 174 height 20
click at [354, 471] on input "text" at bounding box center [748, 478] width 1054 height 37
paste input "**********"
type input "**********"
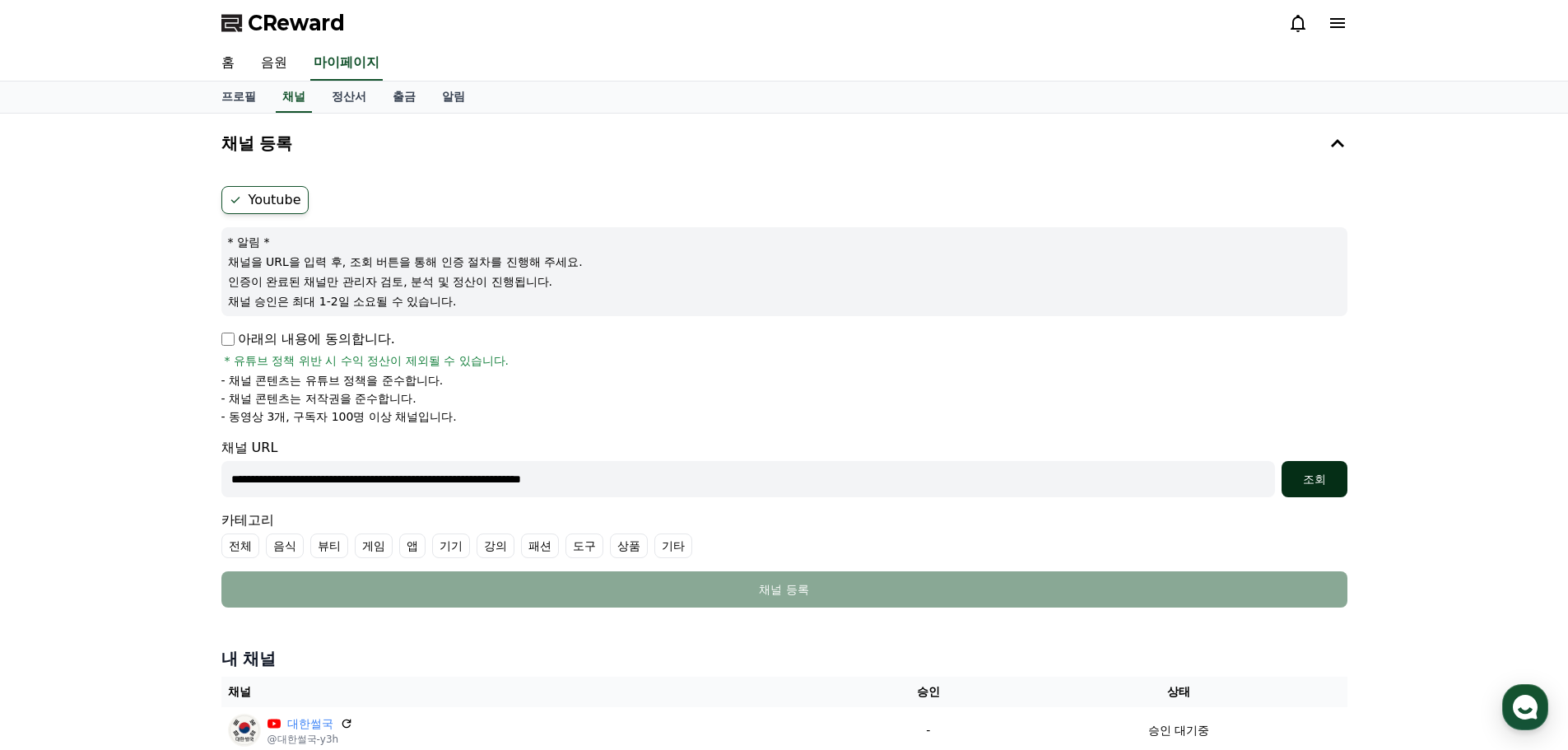
click at [1327, 477] on div "조회" at bounding box center [1314, 479] width 53 height 16
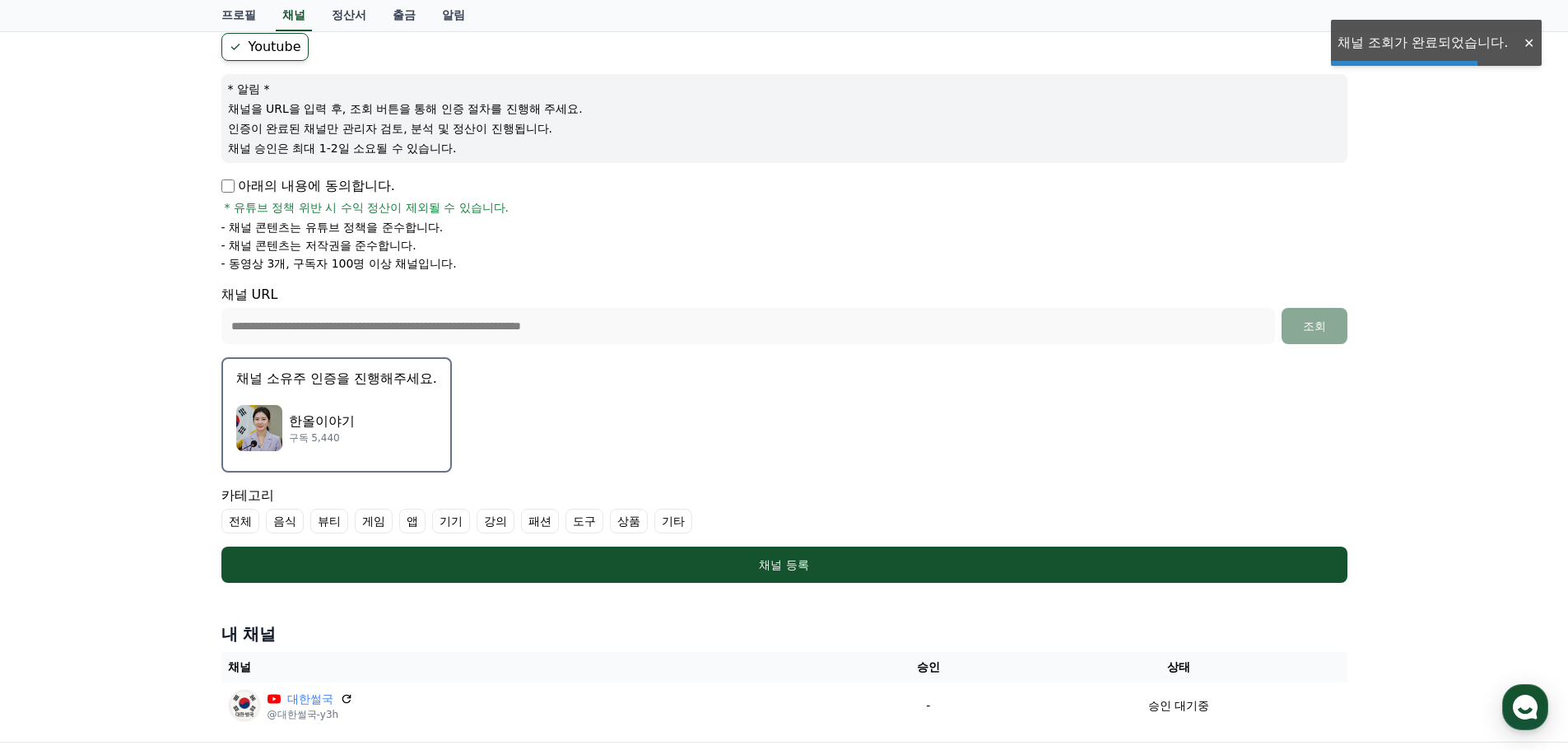
scroll to position [165, 0]
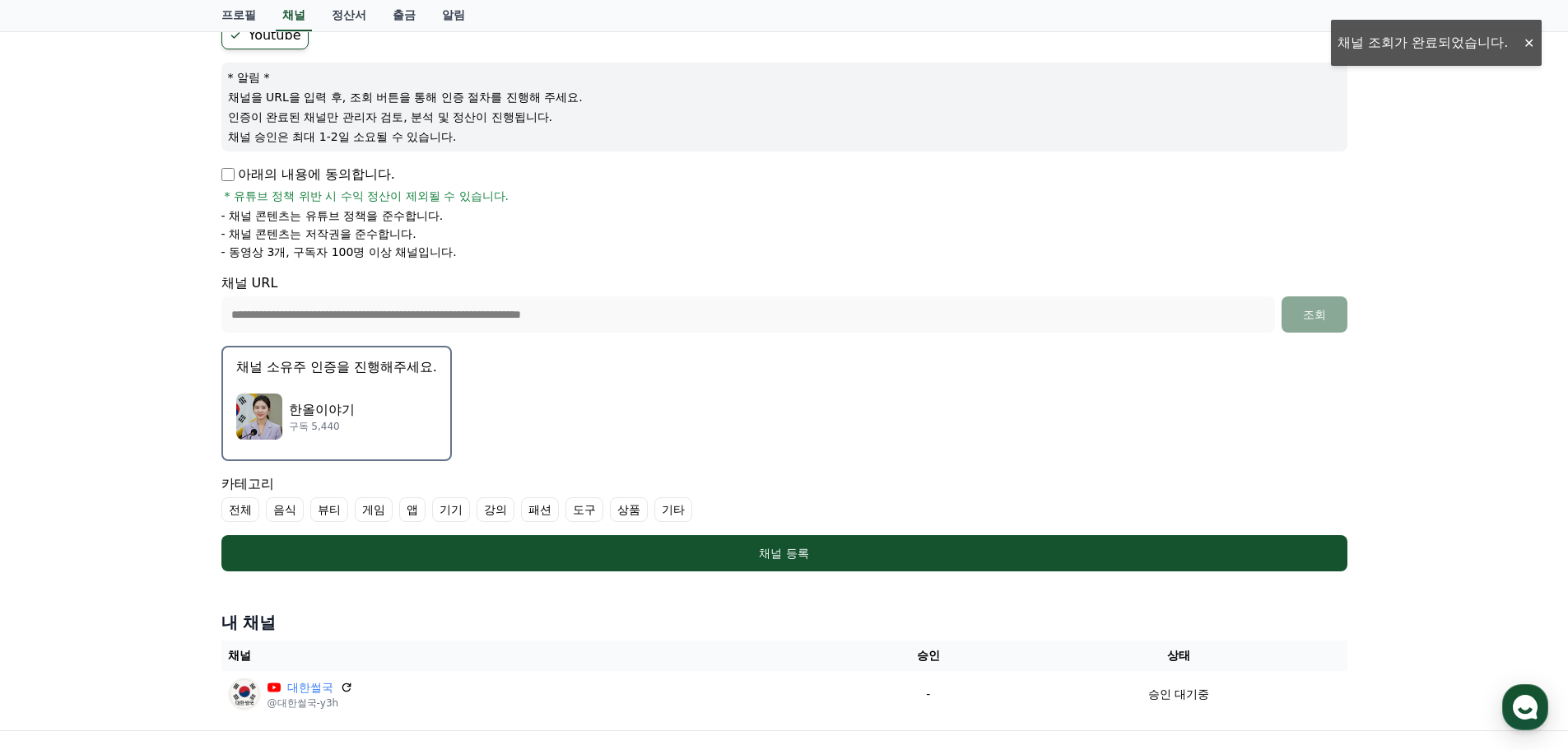
click at [359, 353] on button "채널 소유주 인증을 진행해주세요. 한올이야기 구독 5,440" at bounding box center [337, 403] width 231 height 115
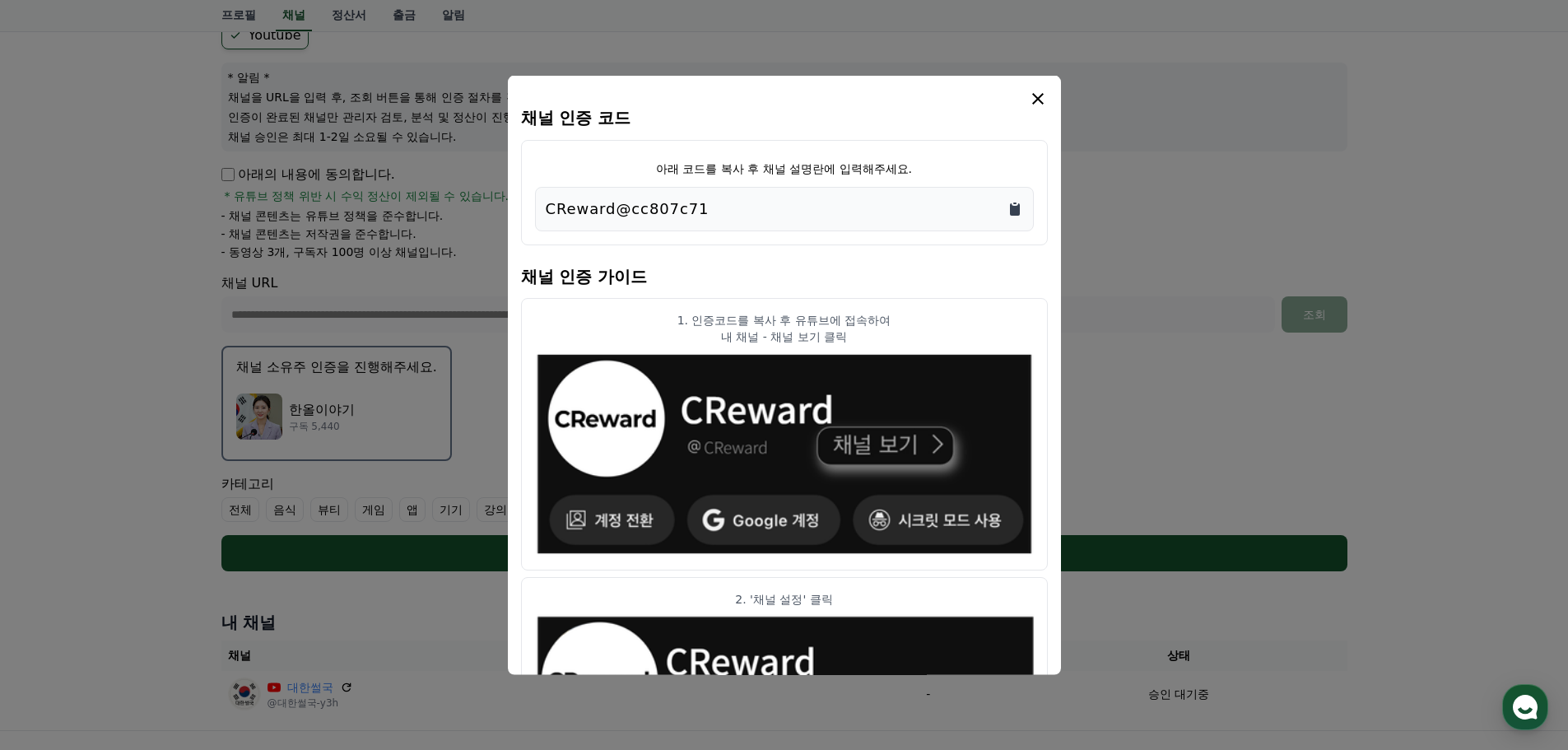
click at [1010, 209] on icon "Copy to clipboard" at bounding box center [1015, 208] width 10 height 12
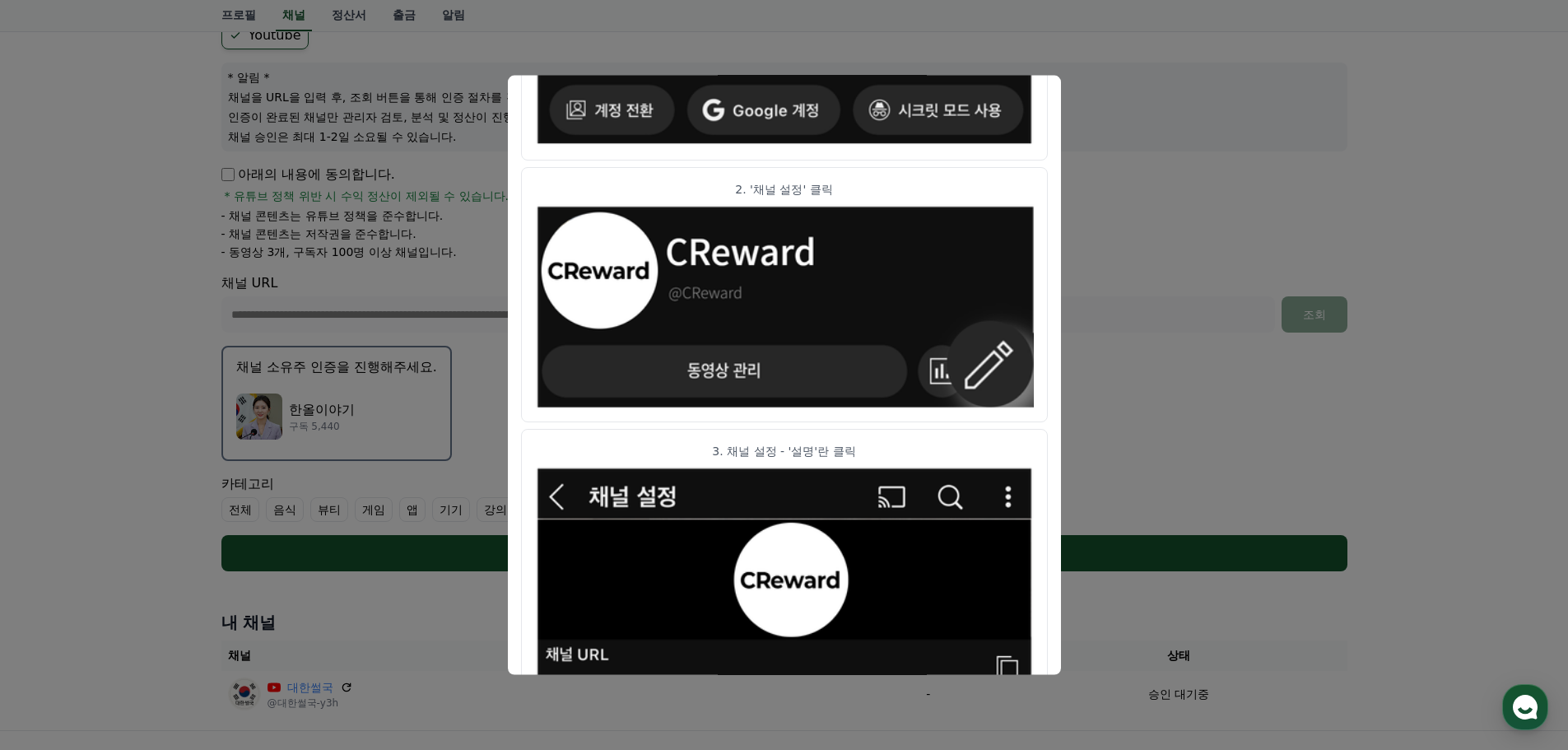
scroll to position [0, 0]
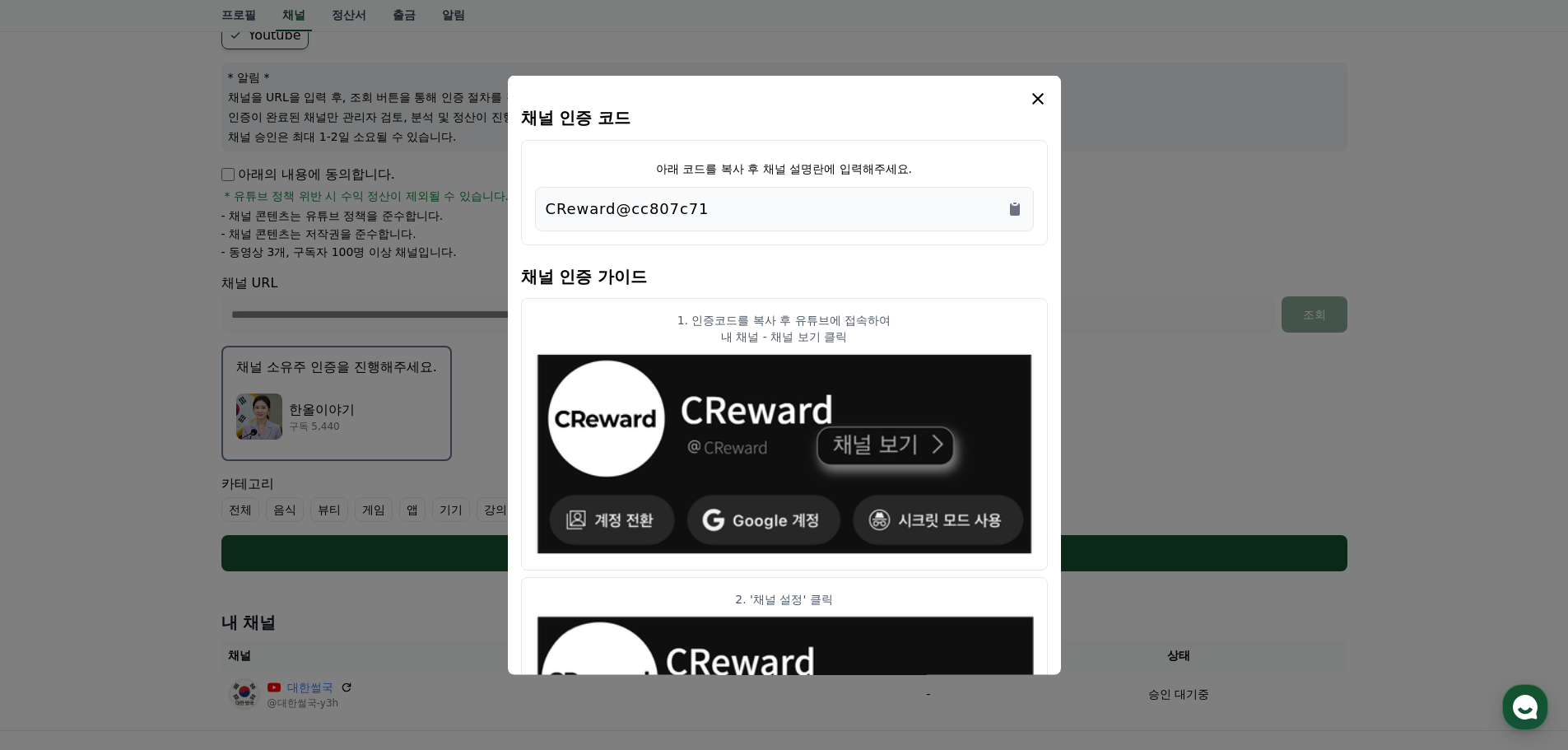
drag, startPoint x: 1036, startPoint y: 99, endPoint x: 851, endPoint y: 397, distance: 350.8
click at [1037, 100] on icon "modal" at bounding box center [1038, 97] width 12 height 12
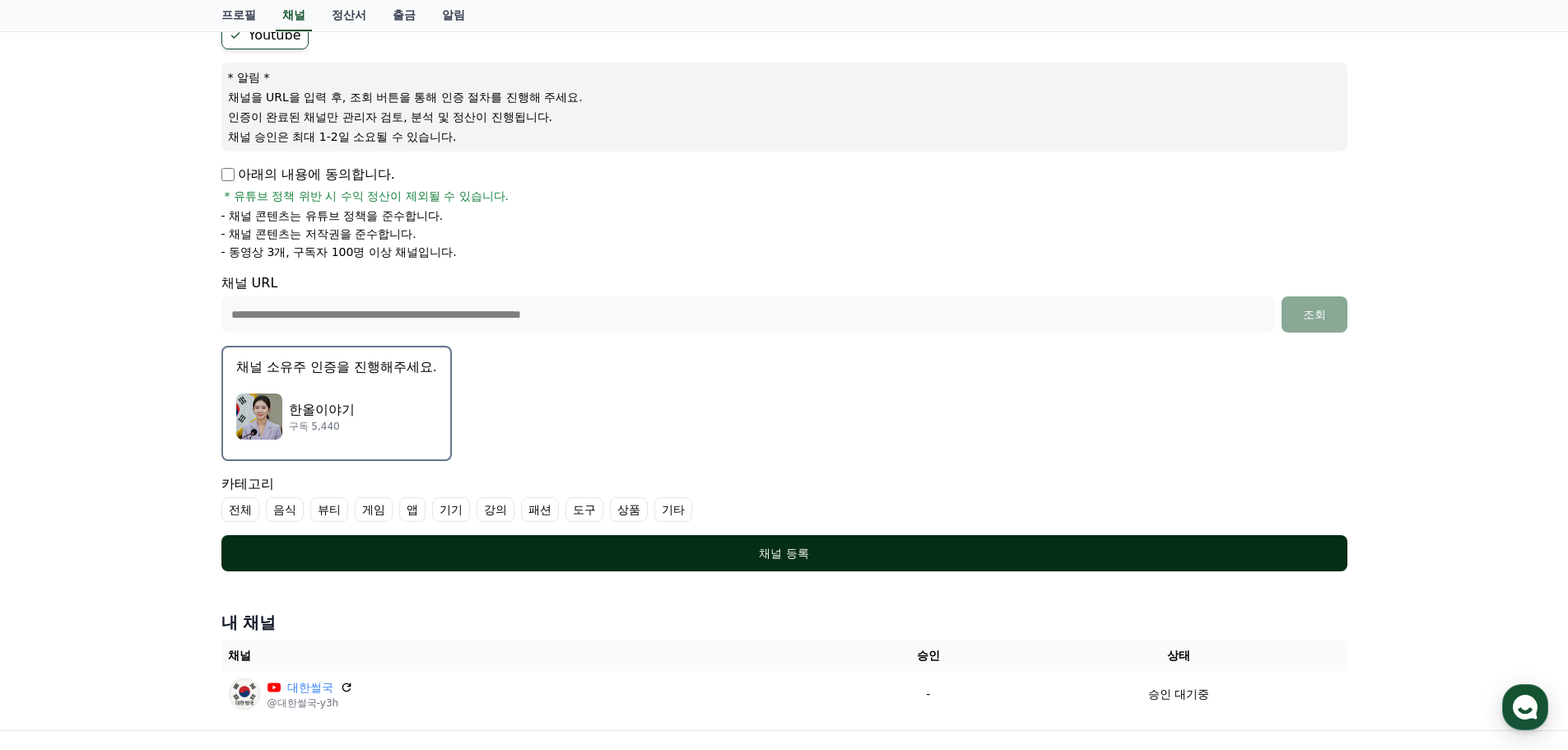
click at [848, 555] on div "채널 등록" at bounding box center [785, 553] width 1060 height 16
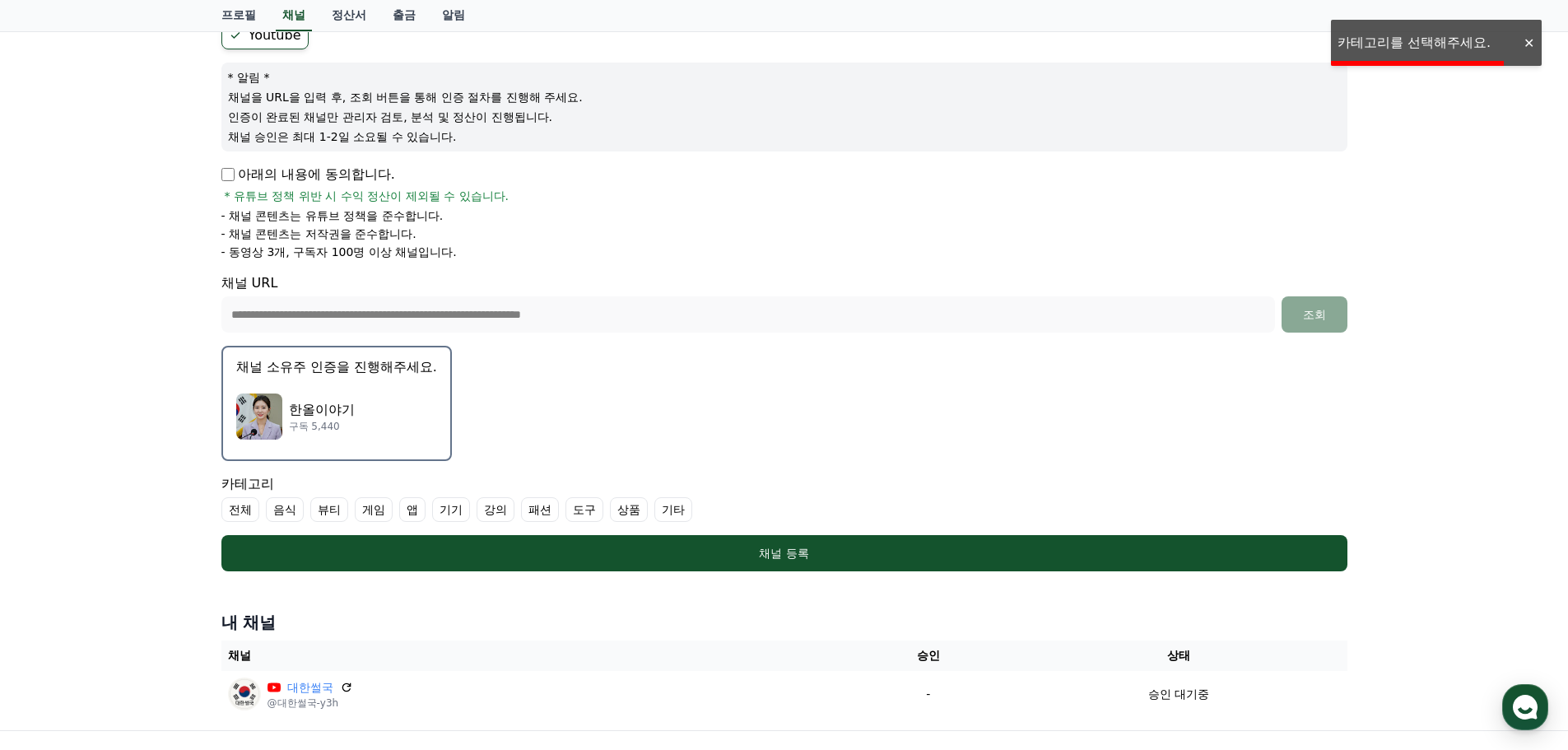
click at [658, 505] on label "기타" at bounding box center [674, 510] width 38 height 25
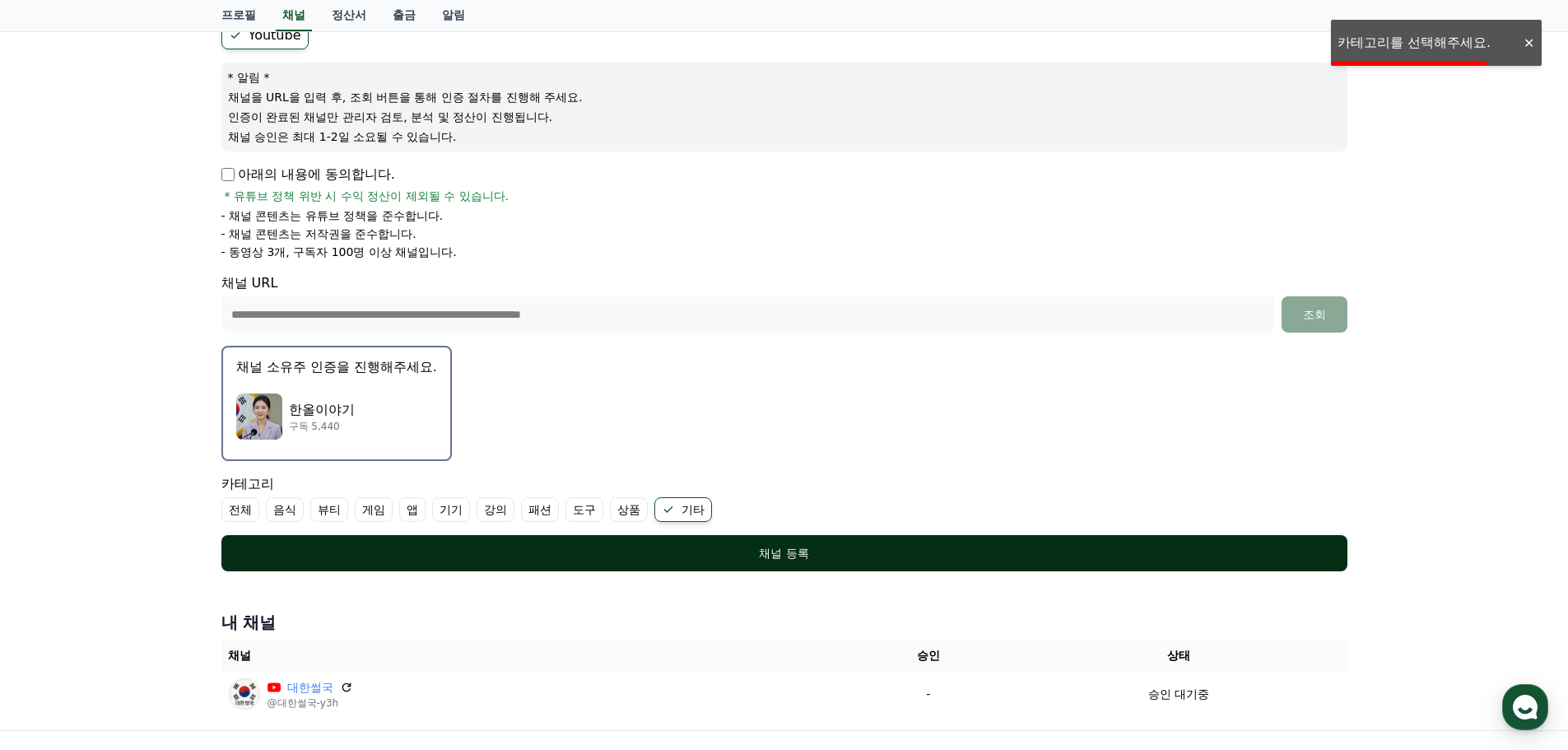
click at [721, 557] on div "채널 등록" at bounding box center [785, 553] width 1060 height 16
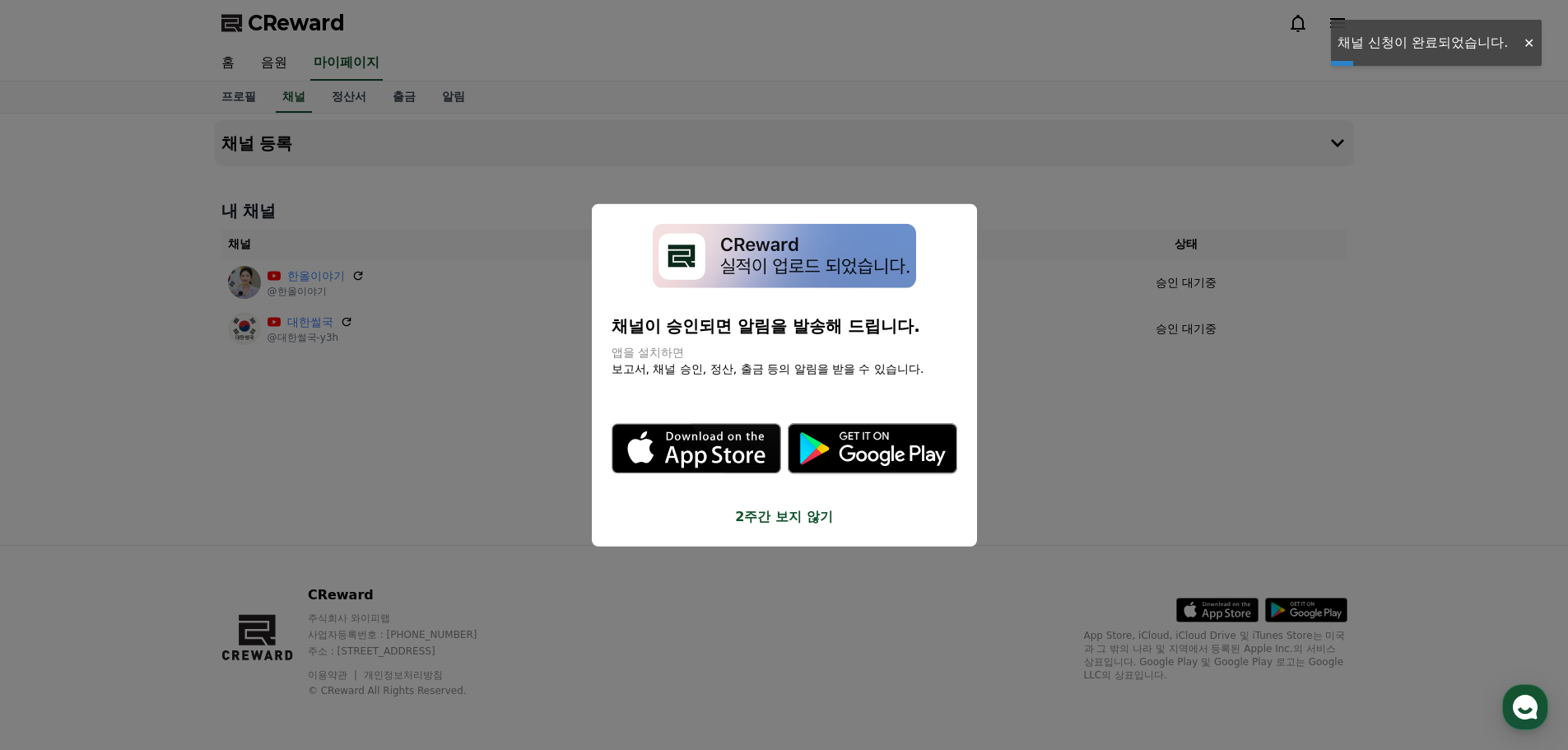
click at [496, 490] on button "close modal" at bounding box center [784, 375] width 1568 height 750
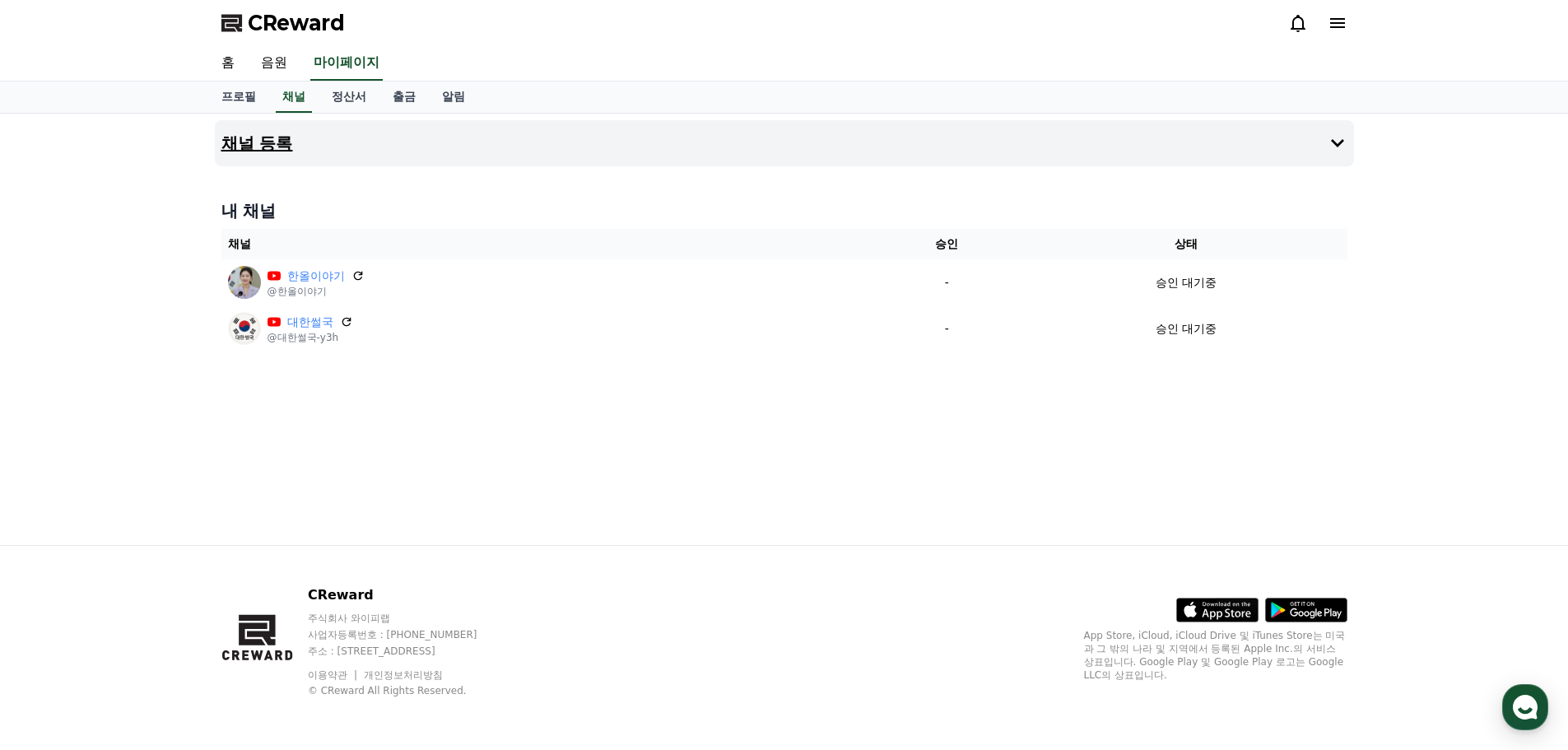
click at [286, 144] on h4 "채널 등록" at bounding box center [257, 143] width 71 height 18
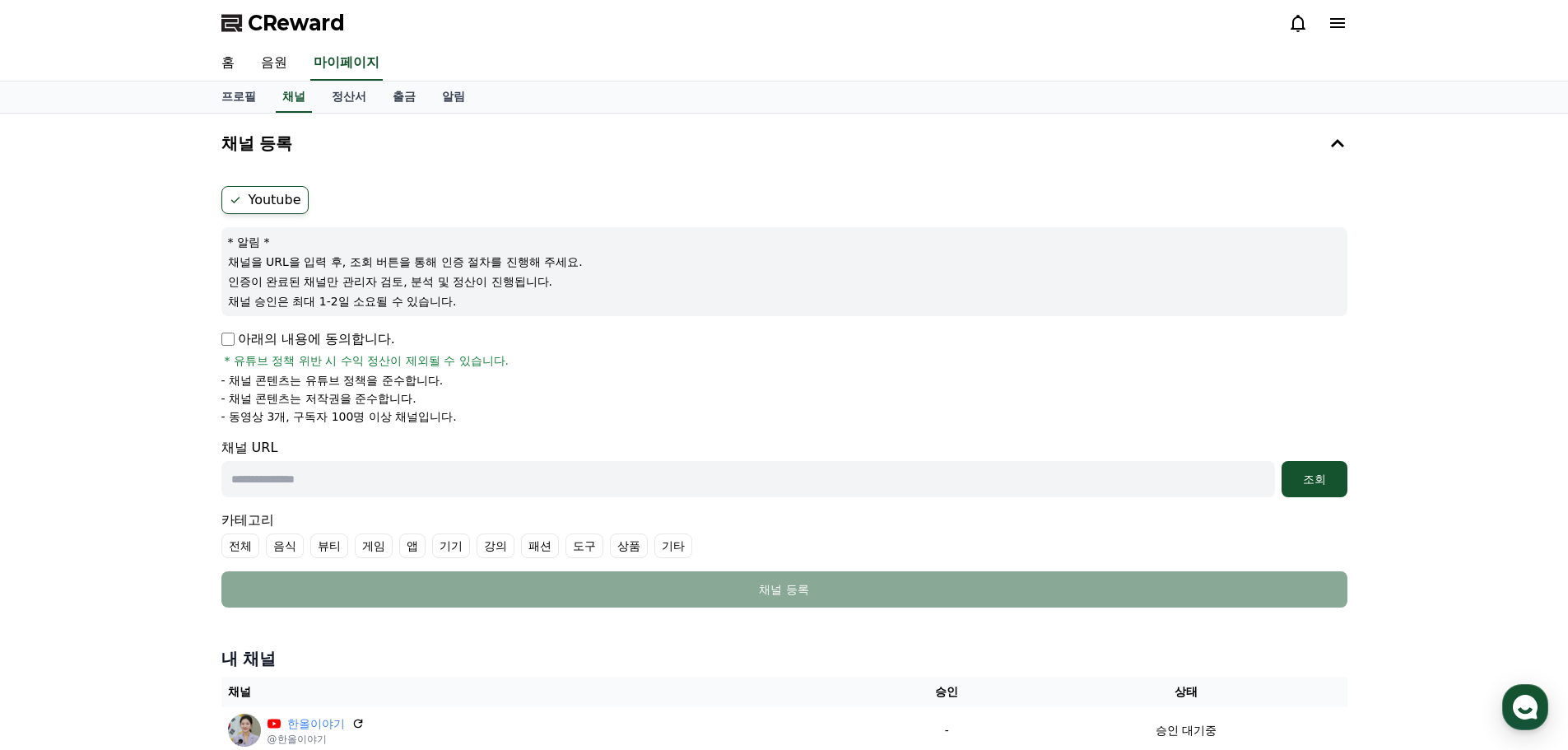
click at [249, 203] on label "Youtube" at bounding box center [265, 200] width 87 height 28
drag, startPoint x: 266, startPoint y: 341, endPoint x: 240, endPoint y: 341, distance: 26.0
click at [263, 341] on p "아래의 내용에 동의합니다." at bounding box center [308, 339] width 174 height 20
click at [296, 495] on input "text" at bounding box center [748, 478] width 1054 height 37
paste input "**********"
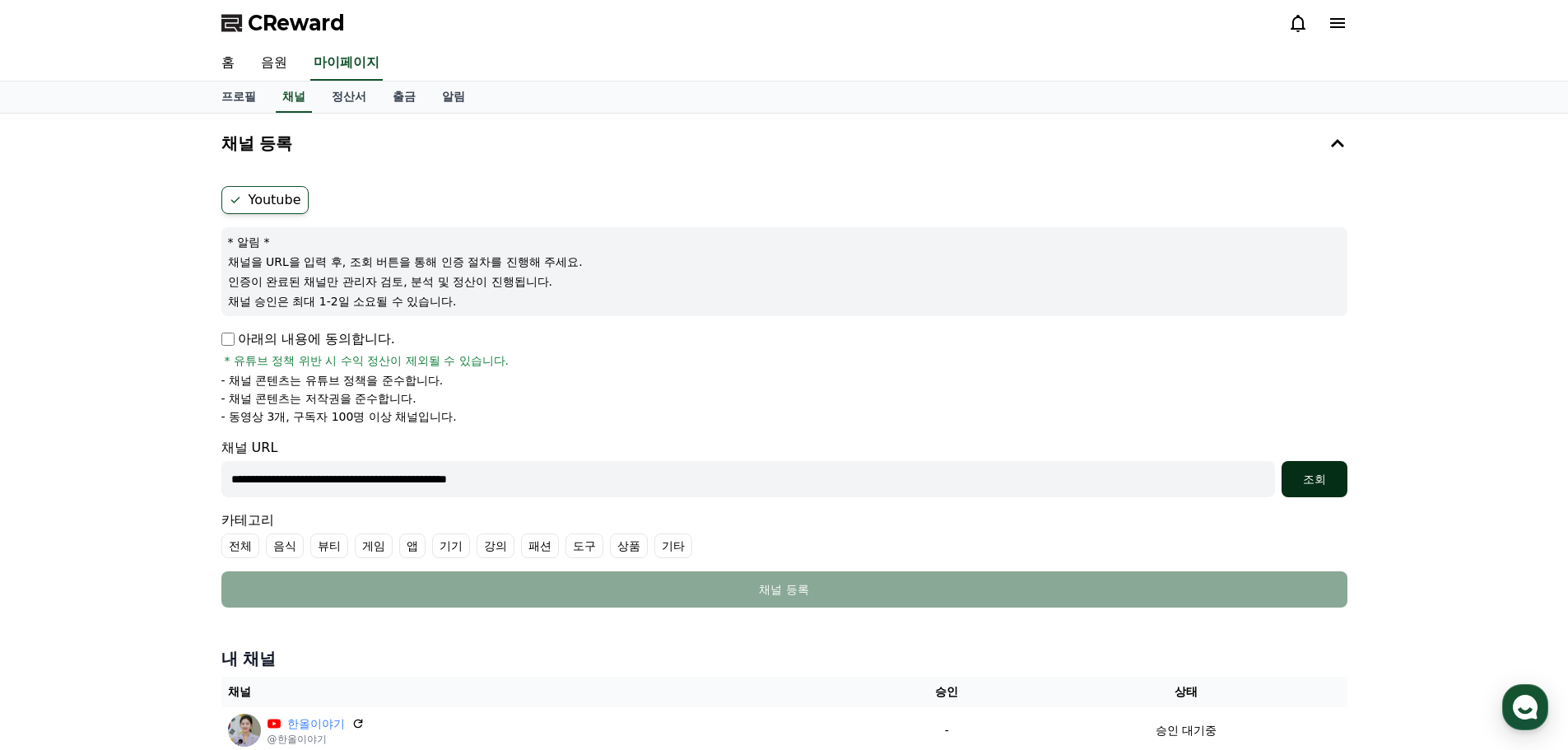
type input "**********"
click at [1334, 482] on div "조회" at bounding box center [1314, 479] width 53 height 16
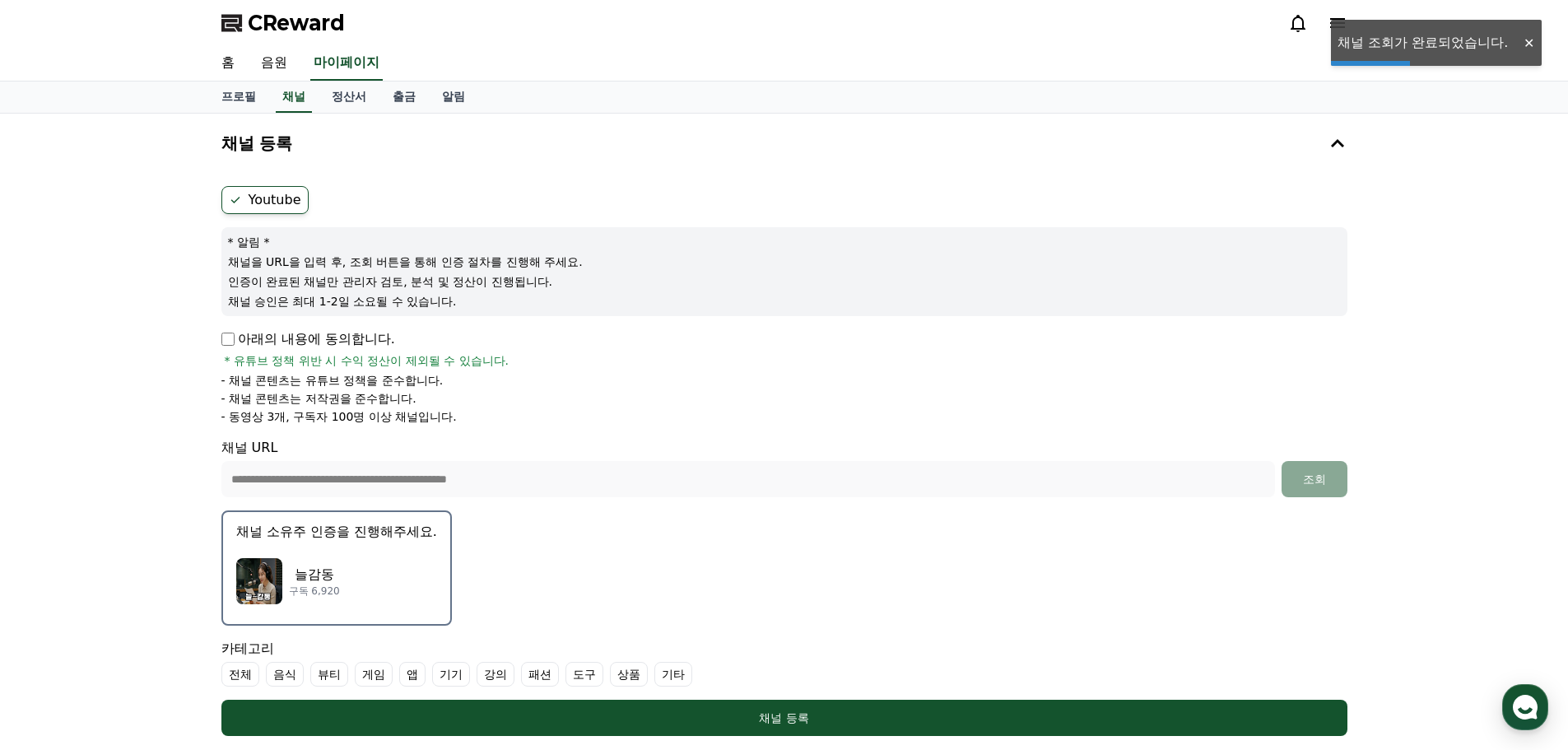
click at [326, 558] on div "늘감동 구독 6,920" at bounding box center [336, 581] width 200 height 66
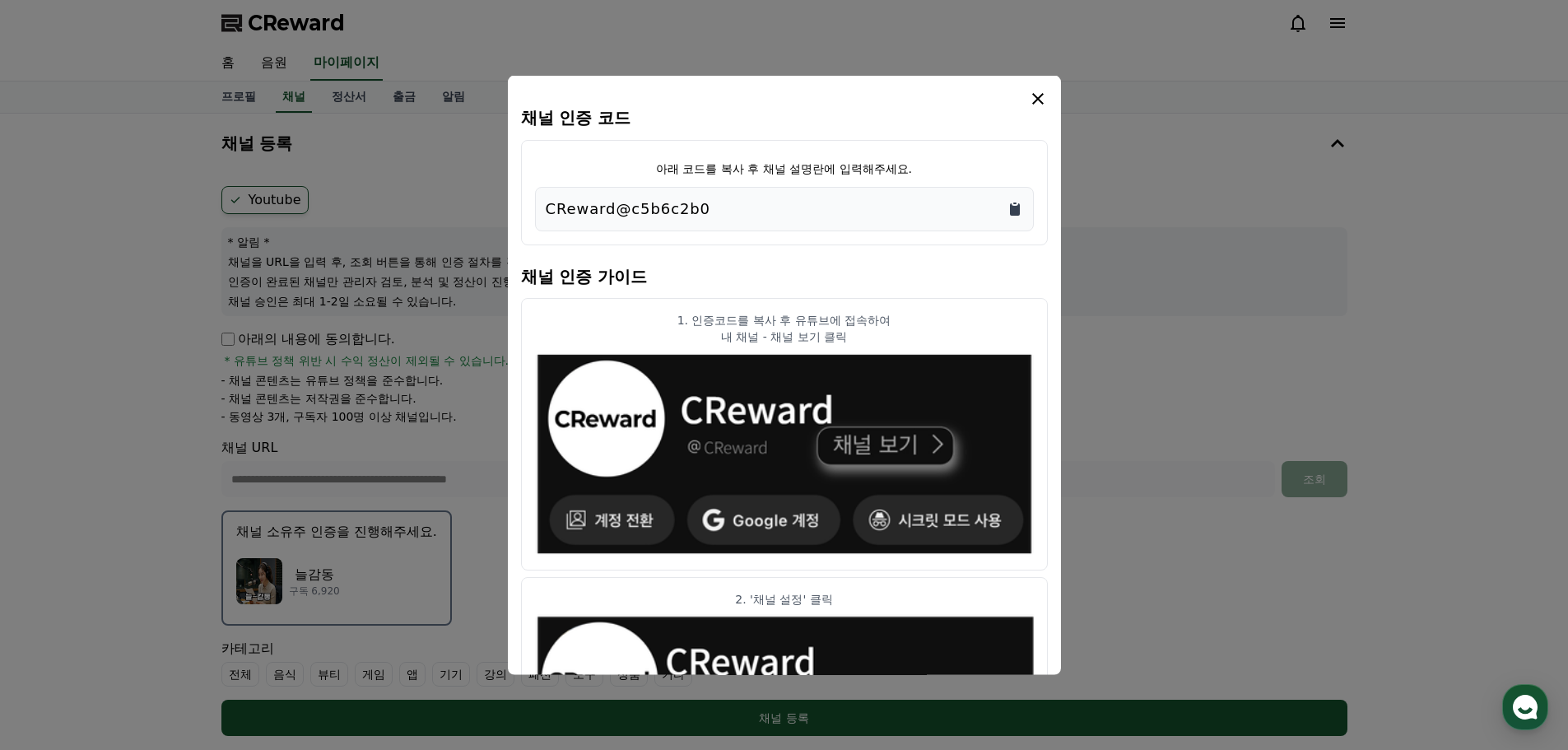
click at [1018, 214] on icon "Copy to clipboard" at bounding box center [1015, 208] width 10 height 12
click at [1034, 99] on icon "modal" at bounding box center [1038, 98] width 20 height 20
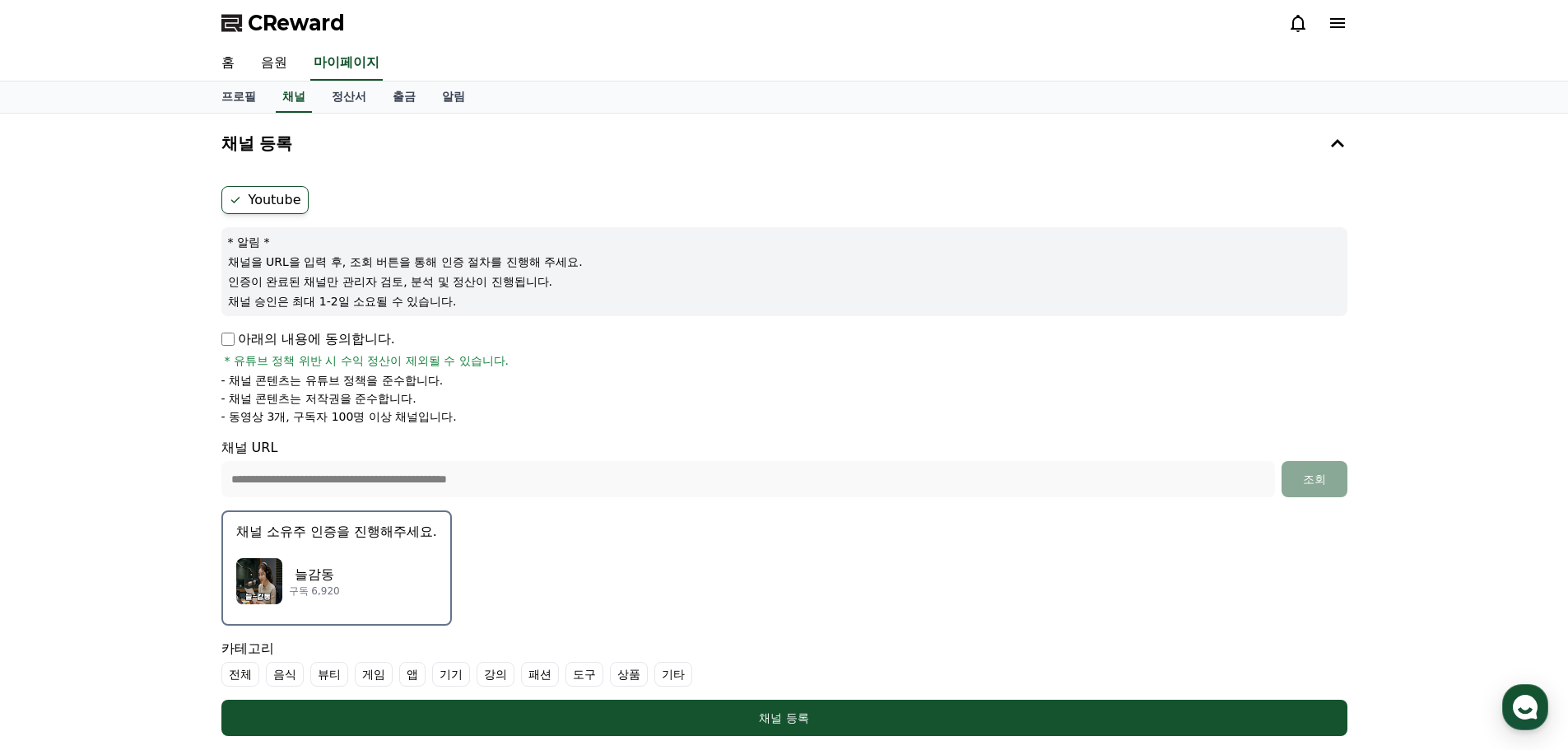
click at [384, 555] on div "늘감동 구독 6,920" at bounding box center [336, 581] width 200 height 66
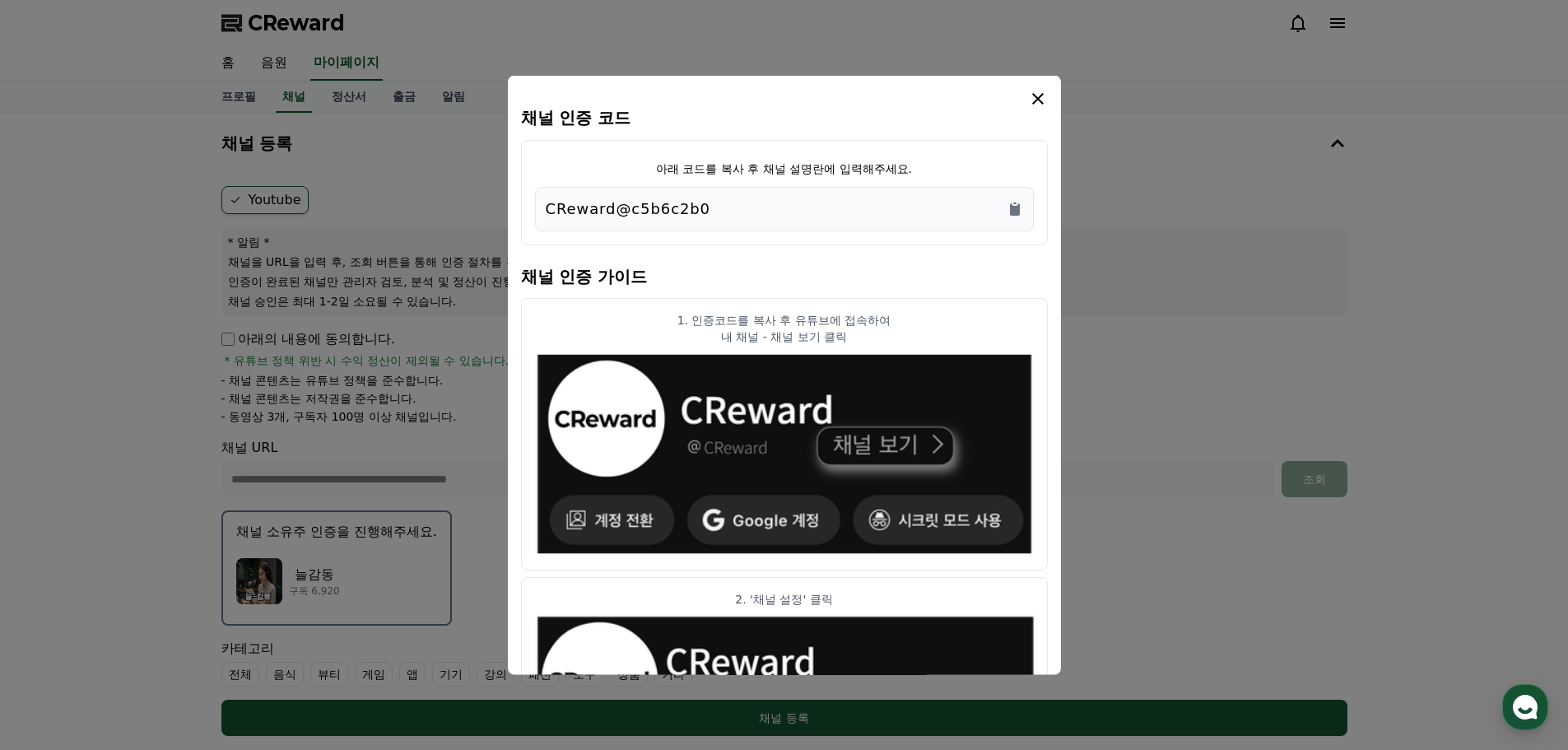
click at [1046, 98] on icon "modal" at bounding box center [1038, 98] width 20 height 20
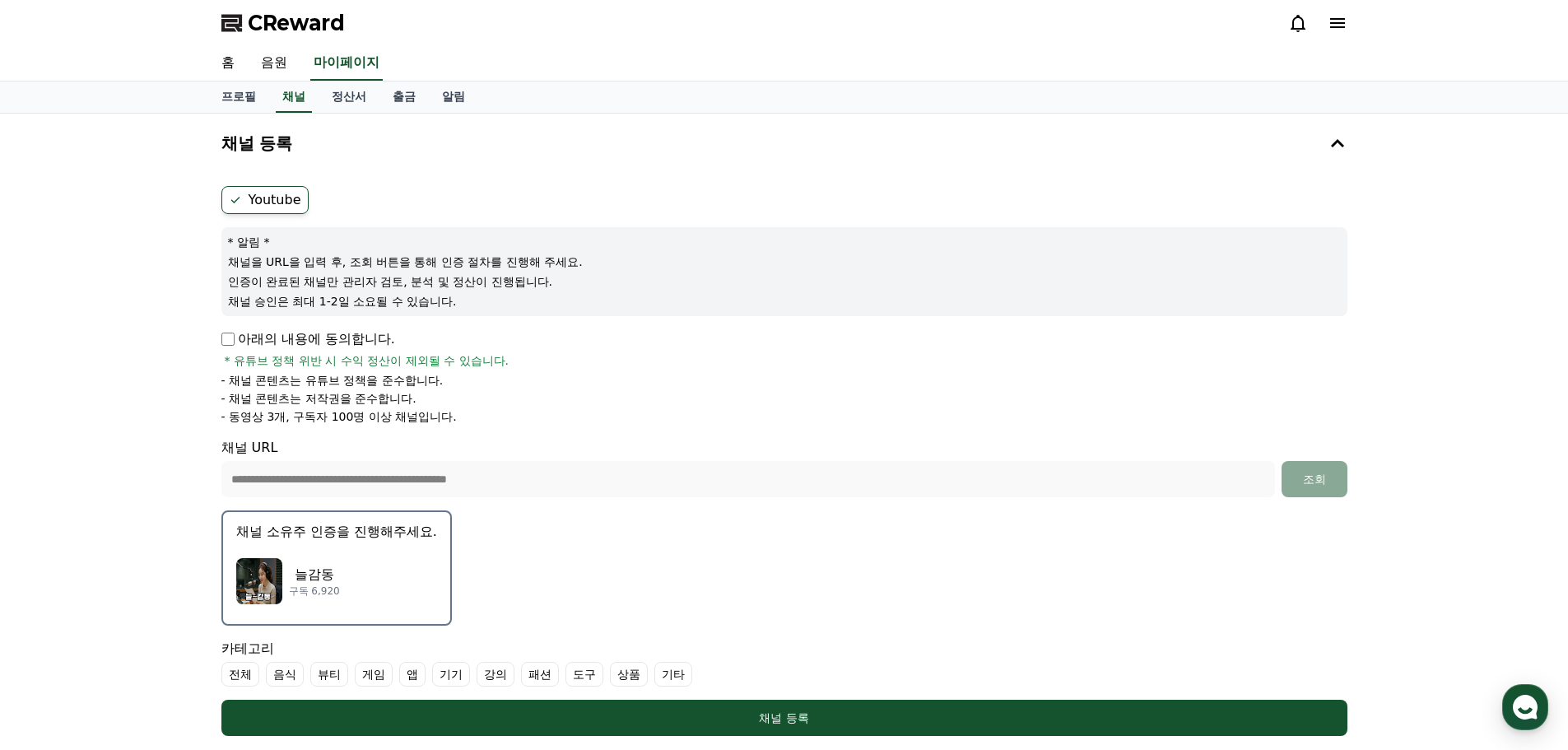
click at [666, 685] on label "기타" at bounding box center [674, 674] width 38 height 25
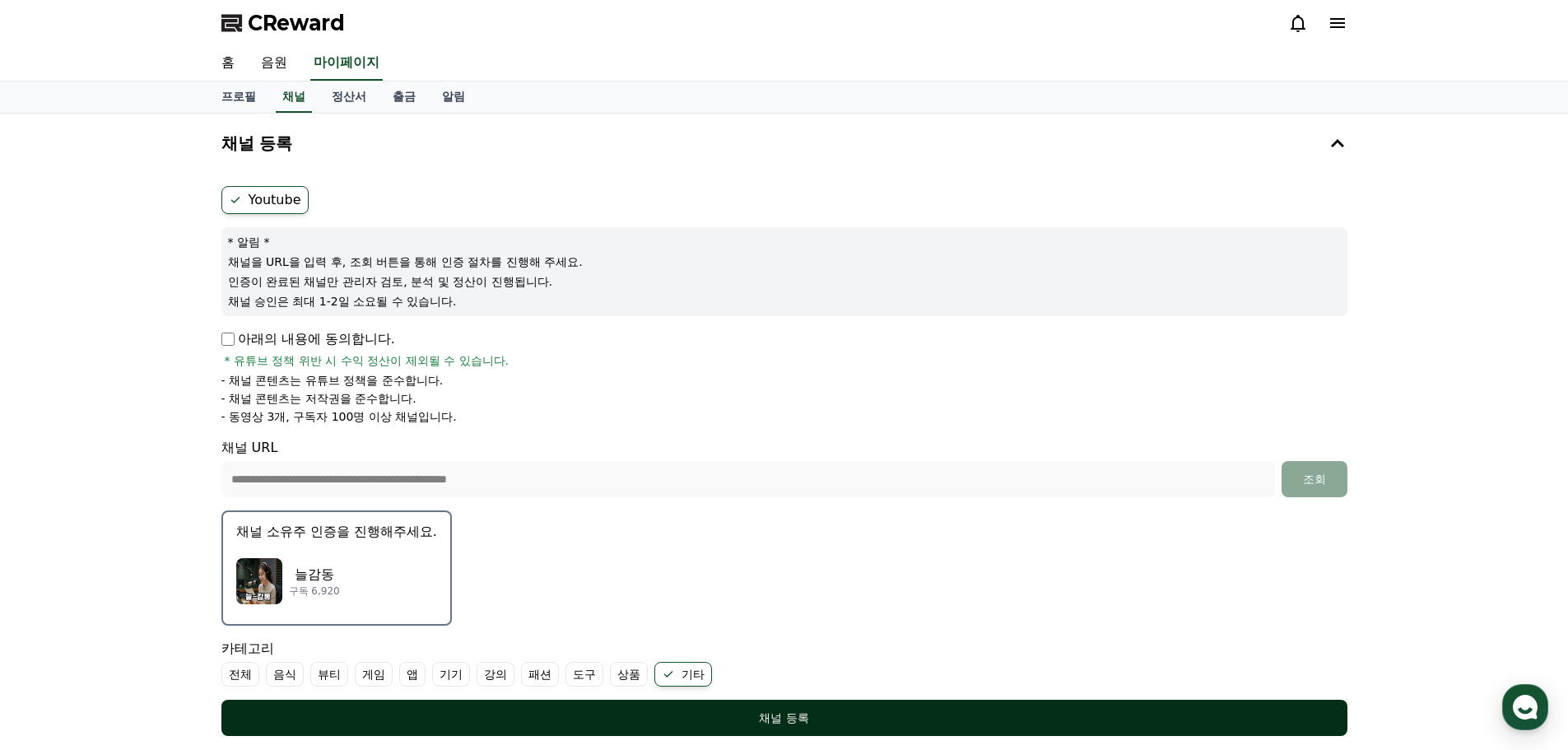
click at [789, 719] on div "채널 등록" at bounding box center [785, 718] width 1060 height 16
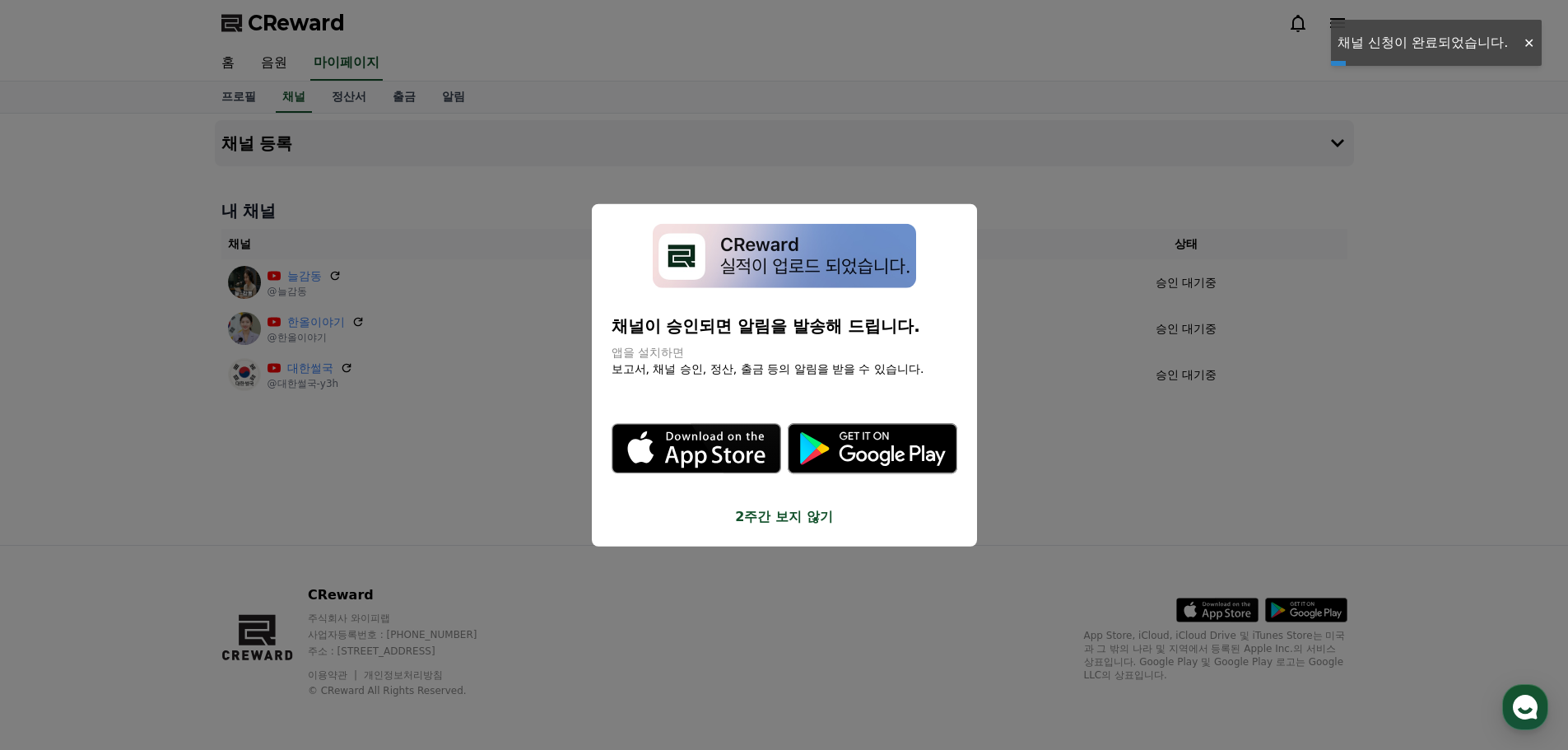
click at [1541, 416] on button "close modal" at bounding box center [784, 375] width 1568 height 750
